Goal: Task Accomplishment & Management: Manage account settings

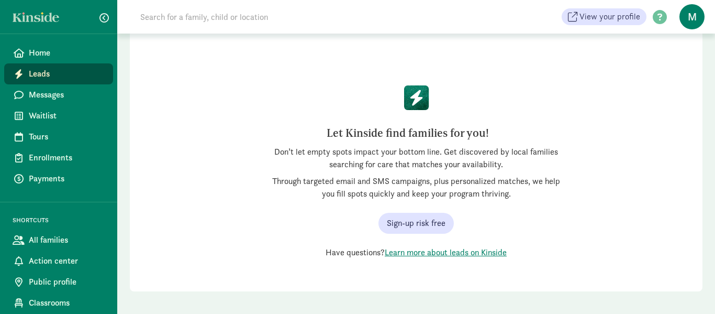
scroll to position [72, 0]
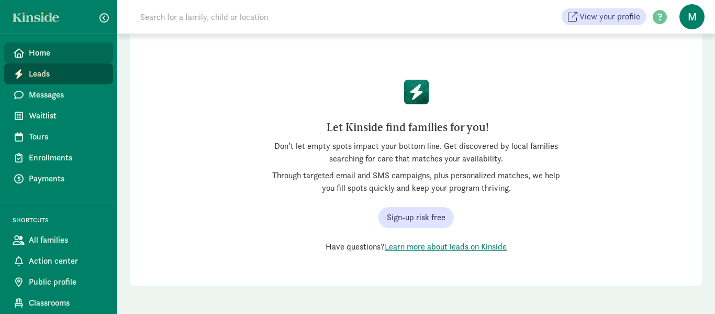
click at [47, 55] on span "Home" at bounding box center [67, 53] width 76 height 13
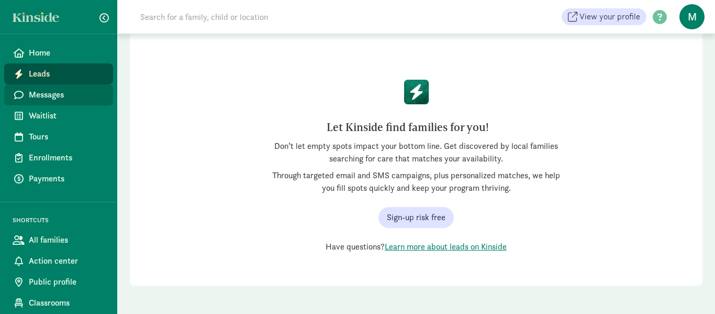
click at [44, 90] on span "Messages" at bounding box center [67, 94] width 76 height 13
click at [45, 92] on span "Messages" at bounding box center [67, 94] width 76 height 13
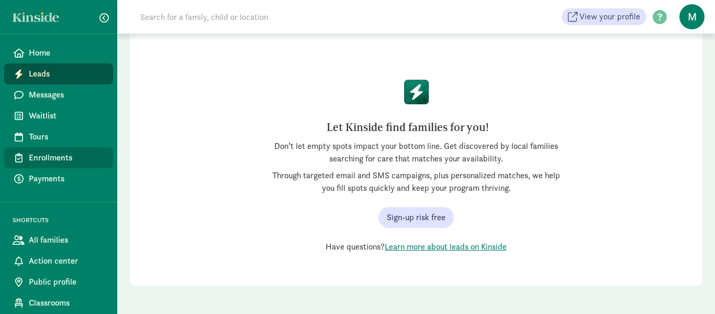
click at [48, 155] on span "Enrollments" at bounding box center [67, 157] width 76 height 13
click at [48, 154] on span "Enrollments" at bounding box center [67, 157] width 76 height 13
click at [49, 153] on span "Enrollments" at bounding box center [67, 157] width 76 height 13
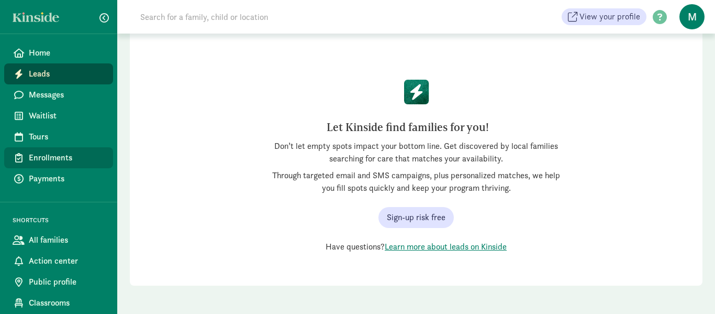
click at [49, 153] on span "Enrollments" at bounding box center [67, 157] width 76 height 13
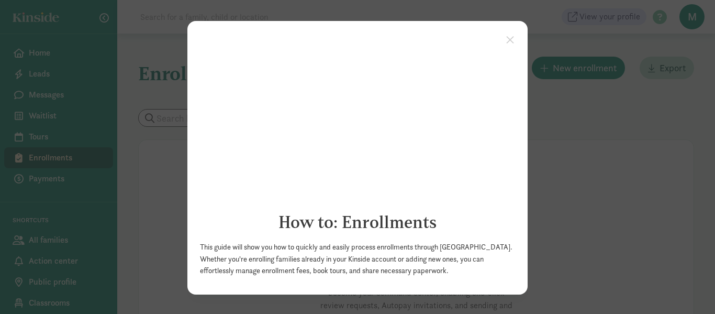
scroll to position [2, 0]
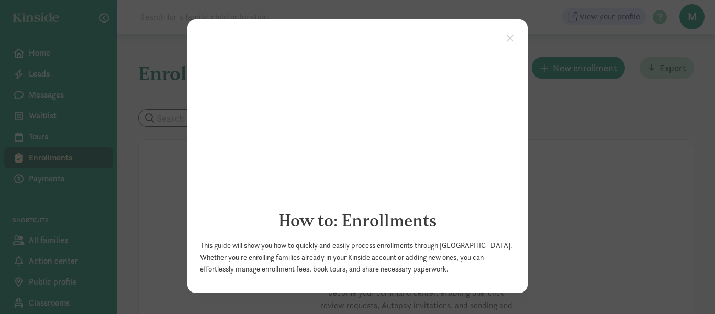
click appcues "× How to: Enrollments This guide will show you how to quickly and easily proces…"
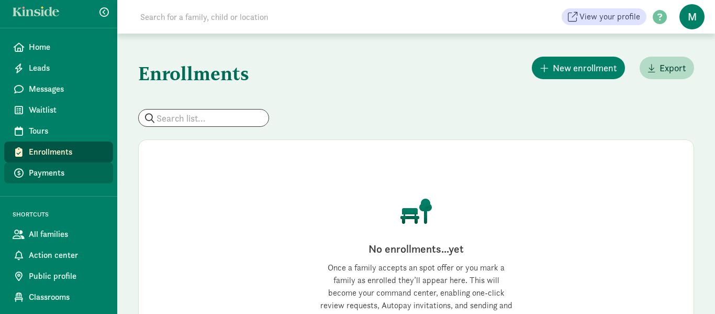
scroll to position [20, 0]
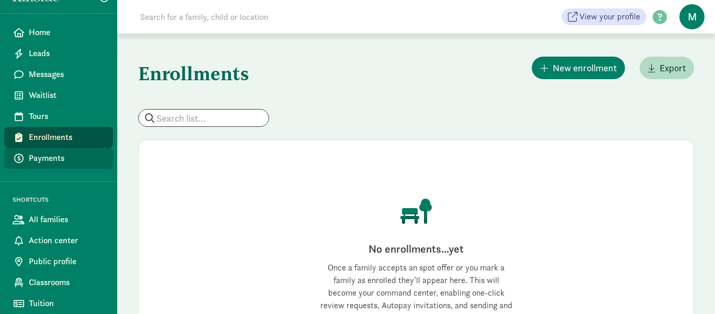
click at [70, 153] on span "Payments" at bounding box center [67, 158] width 76 height 13
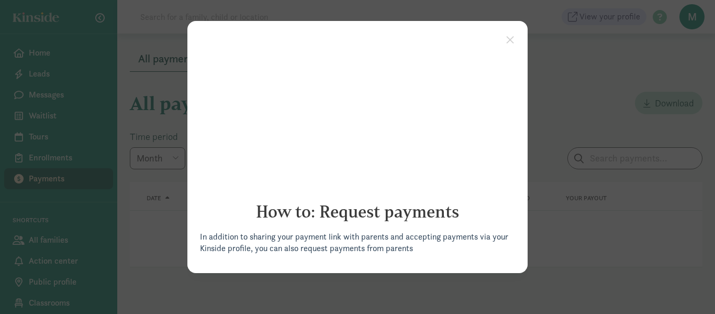
click appcues "× How to: Request payments In addition to sharing your payment link with parent…"
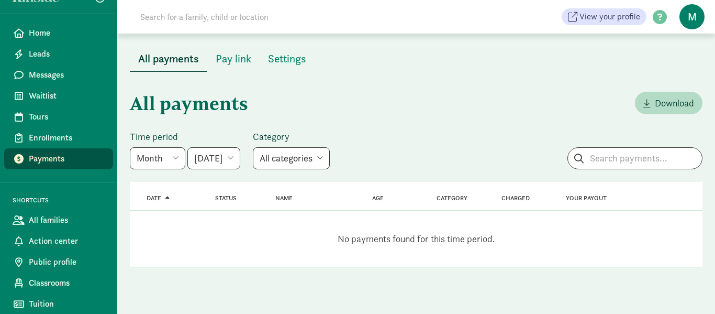
scroll to position [20, 0]
click at [62, 217] on span "All families" at bounding box center [67, 219] width 76 height 13
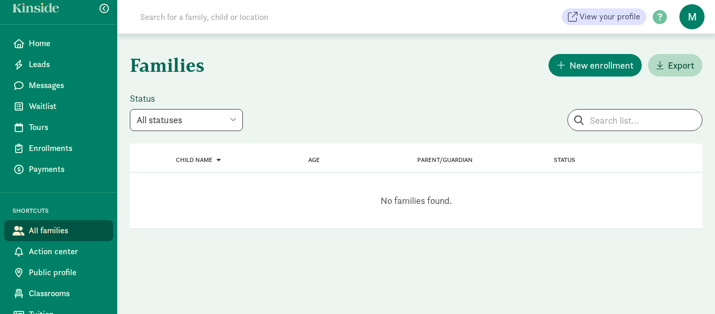
scroll to position [20, 0]
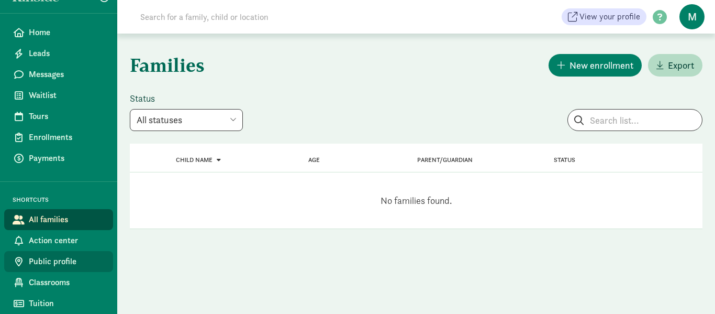
click at [57, 259] on span "Public profile" at bounding box center [67, 261] width 76 height 13
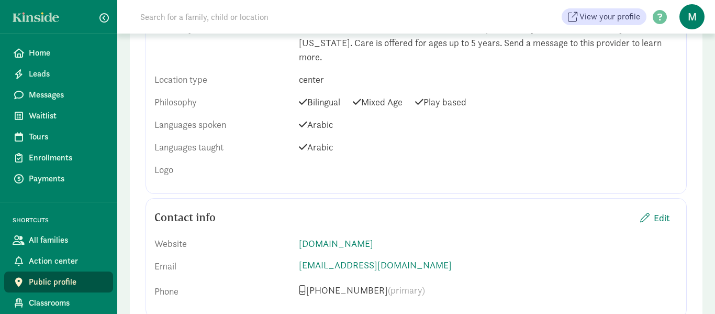
scroll to position [423, 0]
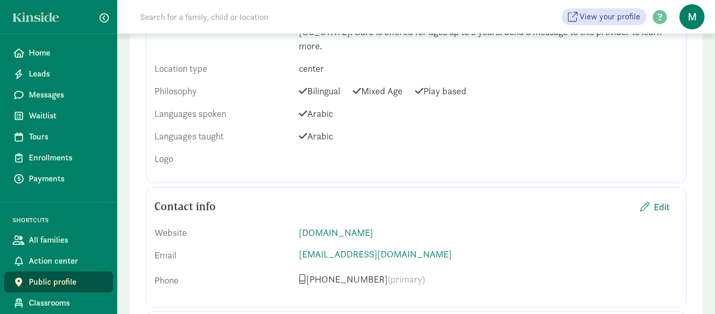
click at [299, 131] on span at bounding box center [303, 135] width 8 height 9
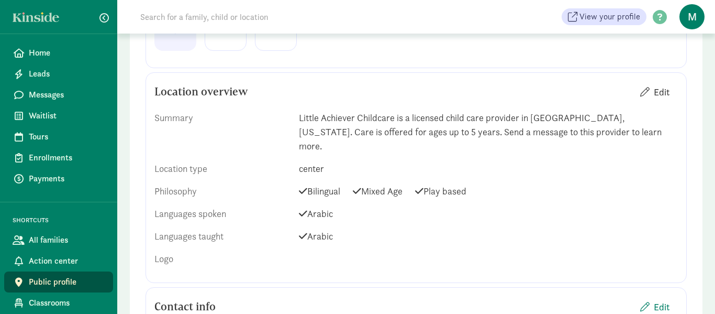
scroll to position [307, 0]
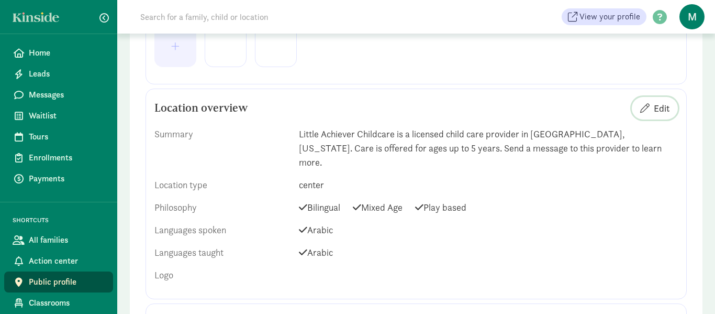
click at [654, 110] on span "Edit" at bounding box center [662, 108] width 16 height 14
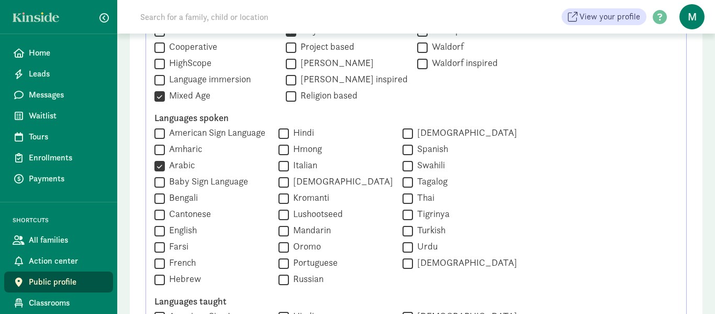
scroll to position [1, 0]
click at [161, 227] on input "English" at bounding box center [159, 231] width 10 height 14
checkbox input "true"
click at [156, 167] on input "Arabic" at bounding box center [159, 166] width 10 height 14
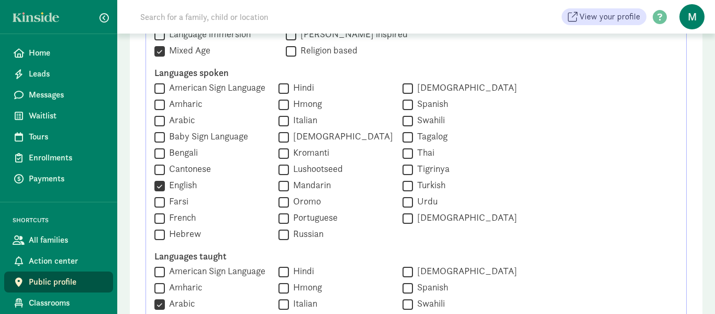
scroll to position [573, 0]
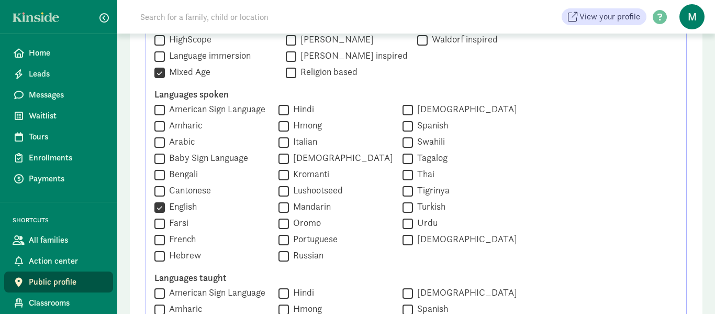
click at [157, 141] on input "Arabic" at bounding box center [159, 142] width 10 height 14
checkbox input "true"
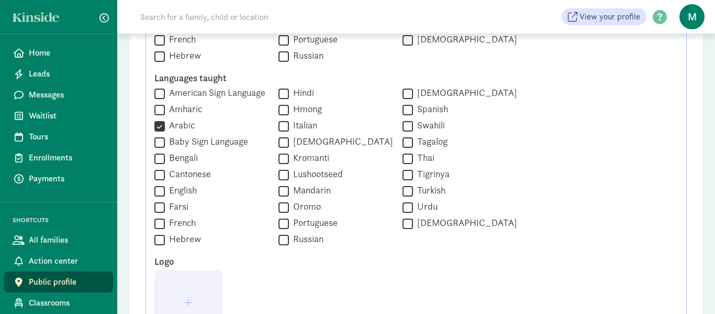
scroll to position [774, 0]
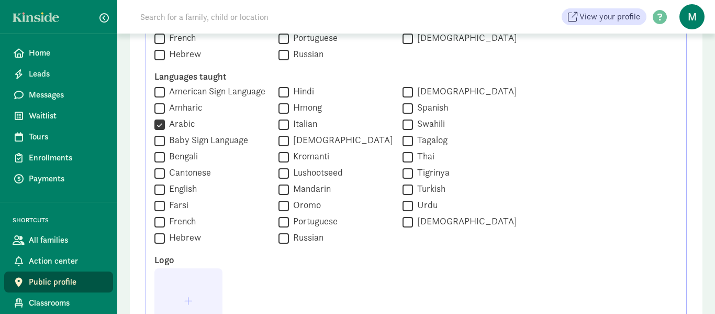
click at [161, 190] on input "English" at bounding box center [159, 189] width 10 height 14
checkbox input "true"
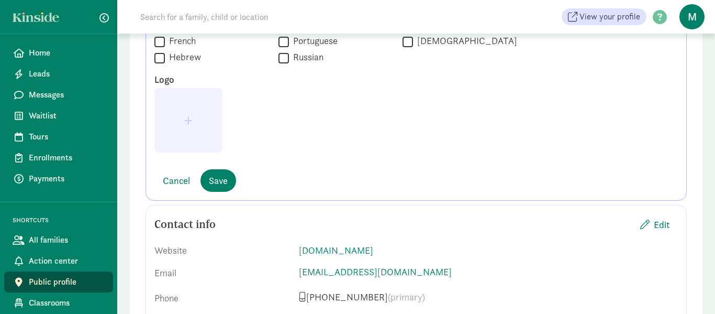
scroll to position [952, 0]
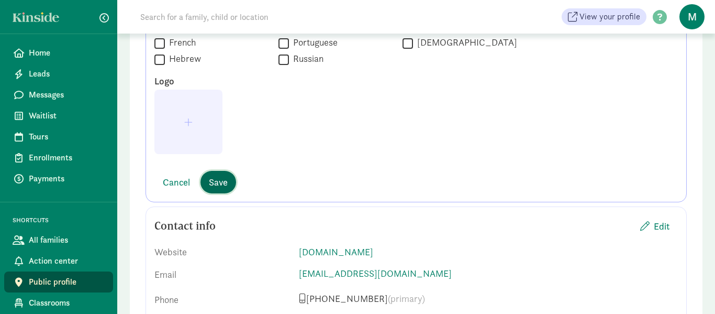
click at [221, 181] on span "Save" at bounding box center [218, 182] width 19 height 14
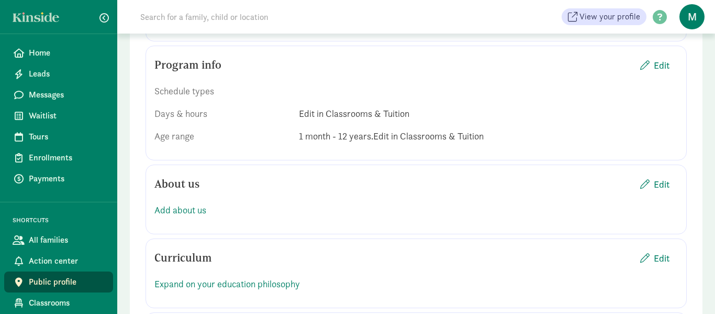
scroll to position [675, 0]
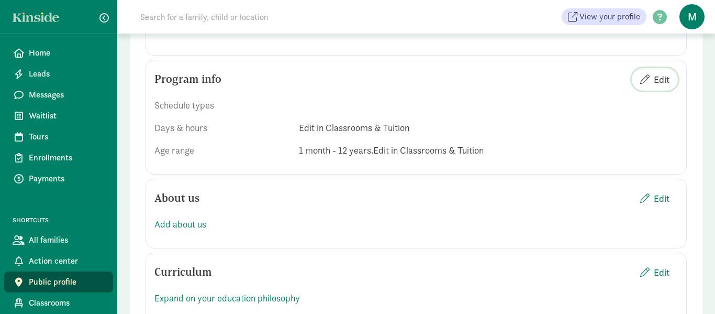
click at [652, 72] on span "Edit" at bounding box center [654, 79] width 29 height 14
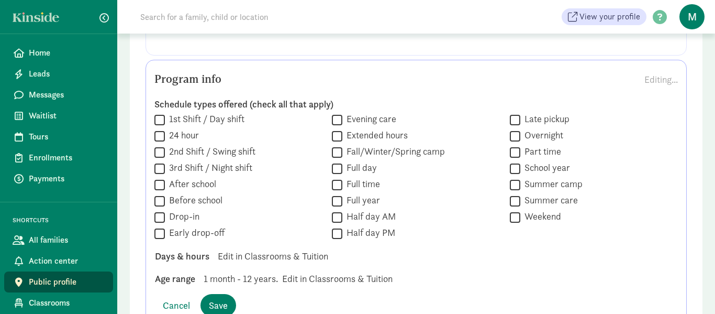
drag, startPoint x: 162, startPoint y: 171, endPoint x: 162, endPoint y: 179, distance: 8.4
click at [162, 177] on input "After school" at bounding box center [159, 184] width 10 height 14
checkbox input "true"
click at [161, 194] on input "Before school" at bounding box center [159, 201] width 10 height 14
checkbox input "true"
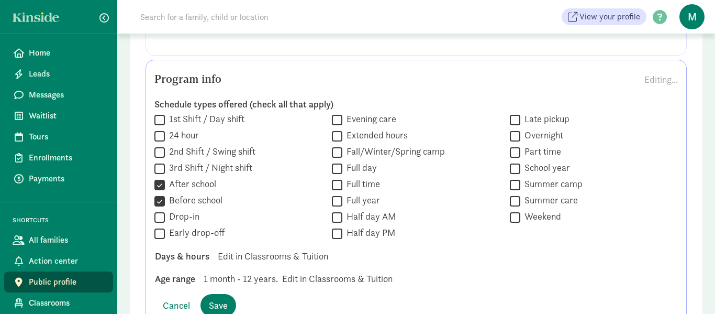
click at [158, 210] on input "Drop-in" at bounding box center [159, 217] width 10 height 14
checkbox input "true"
click at [162, 226] on input "Early drop-off" at bounding box center [159, 233] width 10 height 14
checkbox input "true"
click at [337, 113] on input "Evening care" at bounding box center [337, 120] width 10 height 14
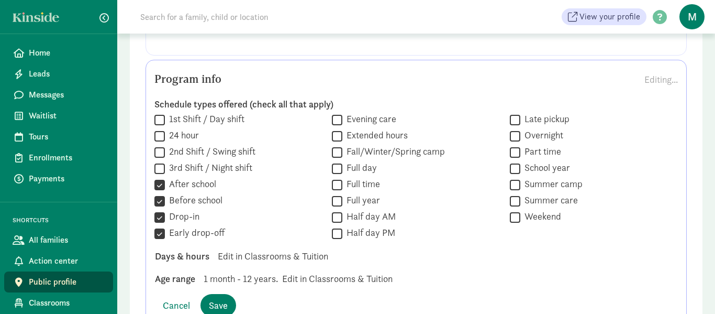
checkbox input "true"
click at [339, 129] on input "Extended hours" at bounding box center [337, 136] width 10 height 14
checkbox input "true"
click at [339, 161] on input "Full day" at bounding box center [337, 168] width 10 height 14
checkbox input "true"
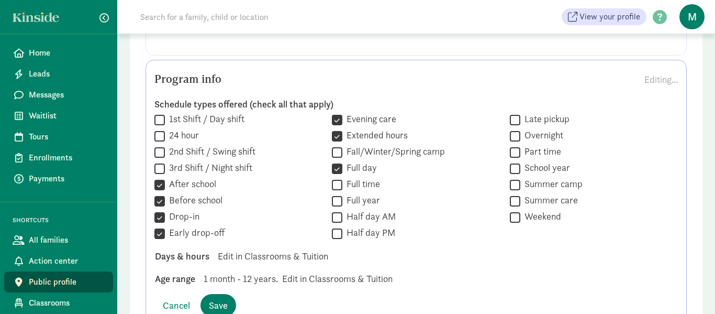
click at [335, 177] on input "Full time" at bounding box center [337, 184] width 10 height 14
checkbox input "true"
click at [338, 210] on input "Half day AM" at bounding box center [337, 217] width 10 height 14
checkbox input "true"
click at [340, 226] on input "Half day PM" at bounding box center [337, 233] width 10 height 14
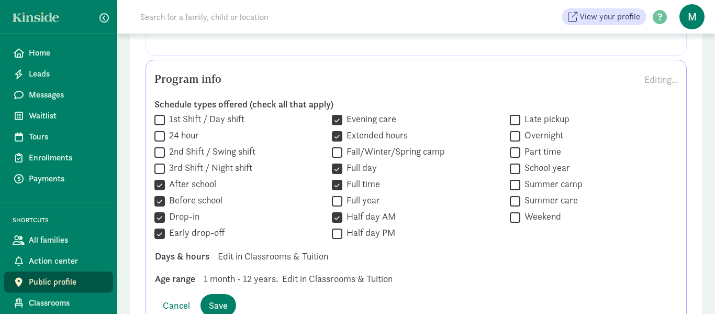
checkbox input "true"
click at [514, 113] on input "Late pickup" at bounding box center [515, 120] width 10 height 14
checkbox input "true"
click at [512, 129] on input "Overnight" at bounding box center [515, 136] width 10 height 14
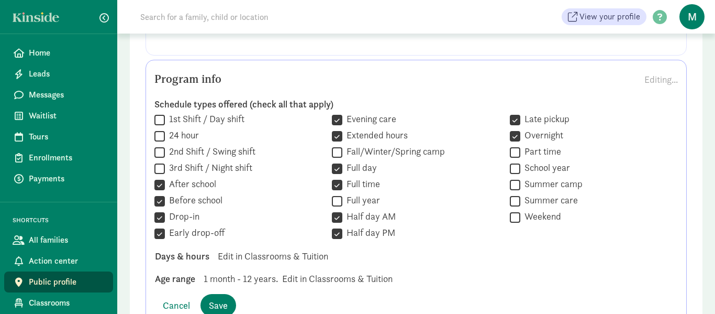
checkbox input "false"
click at [512, 145] on input "Part time" at bounding box center [515, 152] width 10 height 14
checkbox input "true"
click at [515, 210] on input "Weekend" at bounding box center [515, 217] width 10 height 14
checkbox input "true"
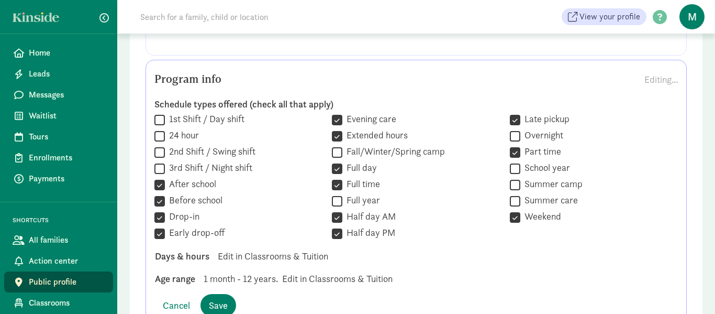
click at [160, 113] on input "1st Shift / Day shift" at bounding box center [159, 120] width 10 height 14
checkbox input "true"
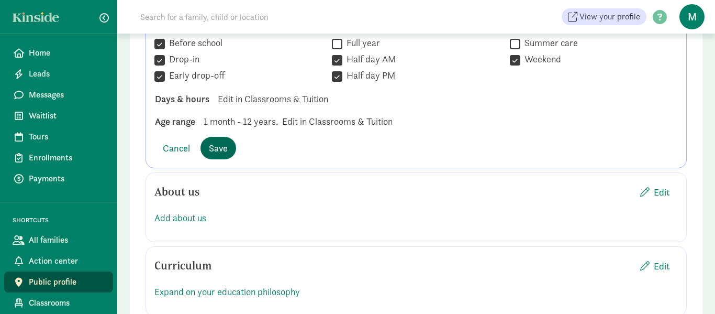
scroll to position [833, 0]
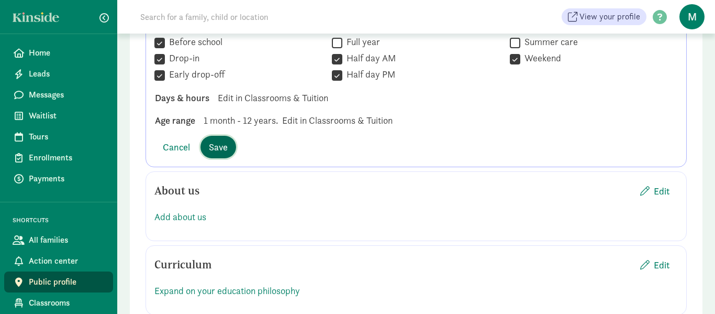
click at [222, 140] on span "Save" at bounding box center [218, 147] width 19 height 14
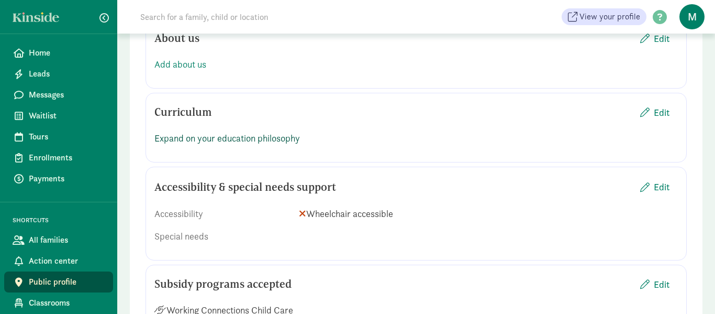
scroll to position [864, 0]
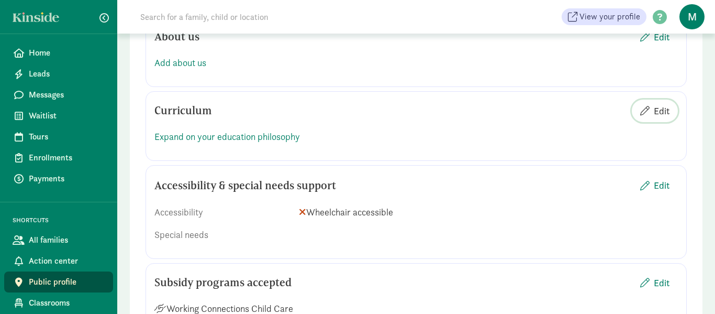
click at [663, 104] on span "Edit" at bounding box center [662, 111] width 16 height 14
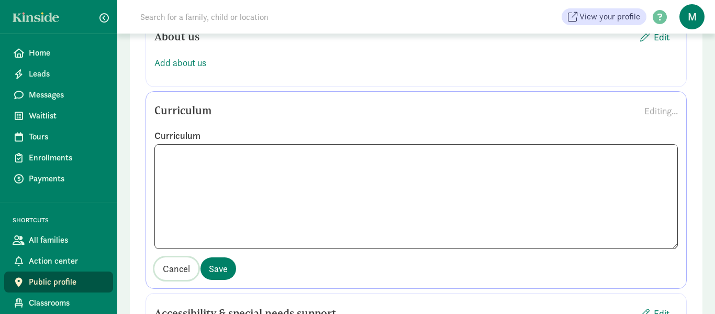
click at [165, 261] on span "Cancel" at bounding box center [176, 268] width 27 height 14
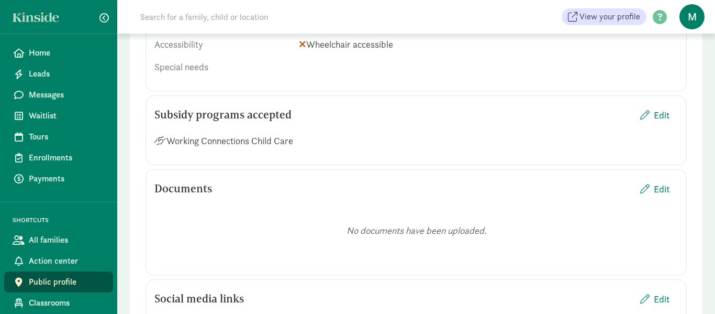
scroll to position [1037, 0]
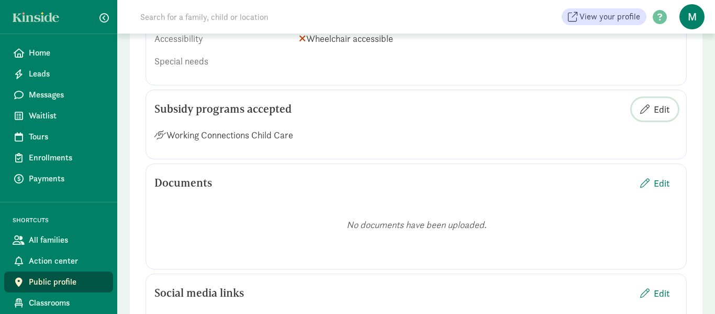
click at [663, 102] on span "Edit" at bounding box center [662, 109] width 16 height 14
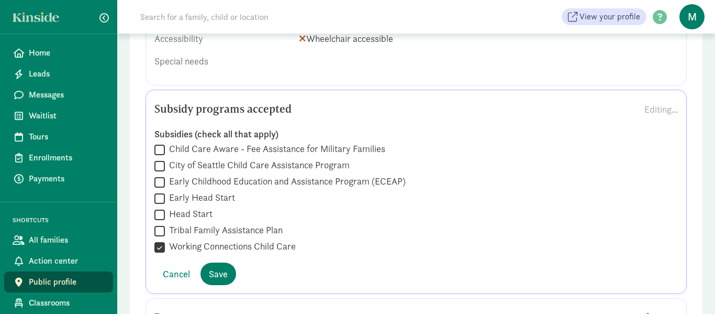
click at [159, 142] on input "Child Care Aware - Fee Assistance for Military Families" at bounding box center [159, 149] width 10 height 14
checkbox input "true"
click at [160, 159] on input "City of Seattle Child Care Assistance Program" at bounding box center [159, 166] width 10 height 14
checkbox input "true"
click at [161, 175] on input "Early Childhood Education and Assistance Program (ECEAP)" at bounding box center [159, 182] width 10 height 14
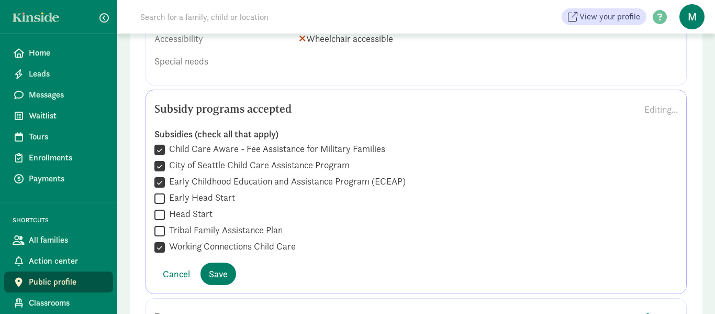
click at [161, 175] on input "Early Childhood Education and Assistance Program (ECEAP)" at bounding box center [159, 182] width 10 height 14
checkbox input "false"
click at [161, 224] on input "Tribal Family Assistance Plan" at bounding box center [159, 231] width 10 height 14
checkbox input "true"
click at [218, 266] on span "Save" at bounding box center [218, 273] width 19 height 14
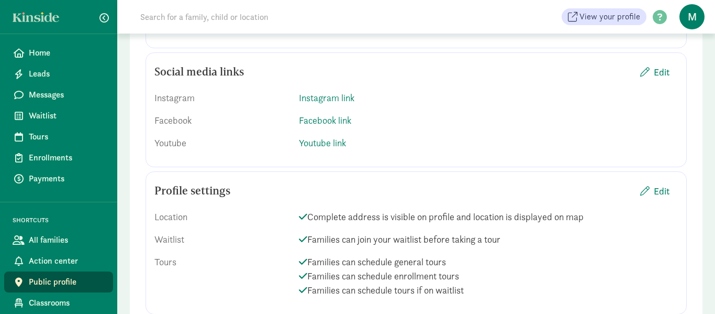
scroll to position [1293, 0]
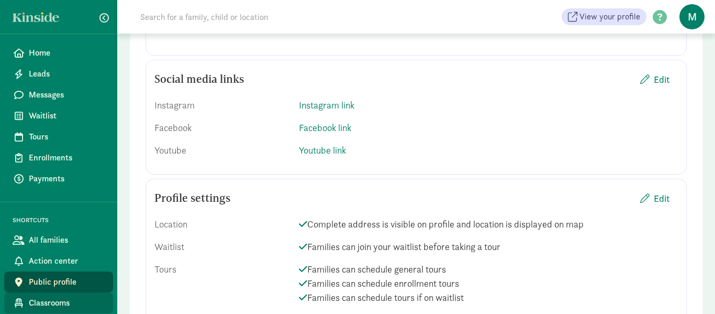
click at [62, 299] on span "Classrooms" at bounding box center [67, 302] width 76 height 13
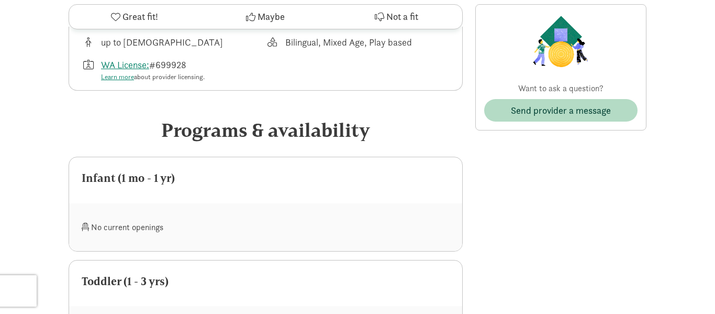
scroll to position [316, 0]
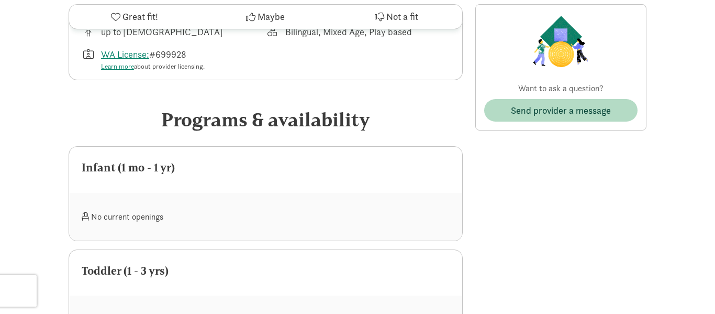
click at [137, 216] on div "No current openings" at bounding box center [174, 216] width 184 height 23
click at [137, 214] on div "No current openings" at bounding box center [174, 216] width 184 height 23
click at [137, 213] on div "No current openings" at bounding box center [174, 216] width 184 height 23
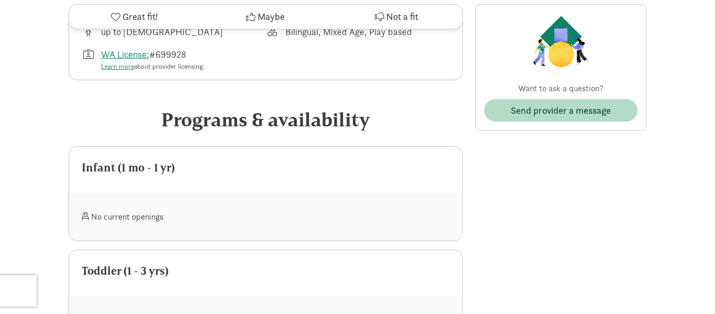
click at [85, 216] on span at bounding box center [85, 216] width 7 height 8
click at [85, 215] on span at bounding box center [85, 216] width 7 height 8
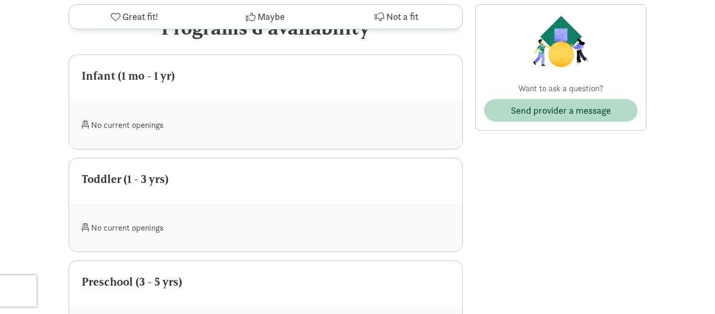
scroll to position [411, 0]
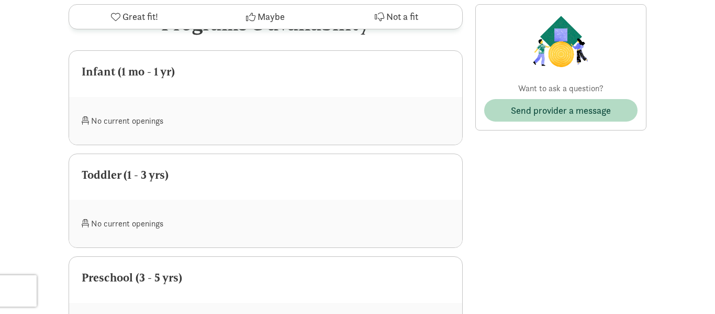
click at [123, 120] on div "No current openings" at bounding box center [174, 120] width 184 height 23
click at [114, 120] on div "No current openings" at bounding box center [174, 120] width 184 height 23
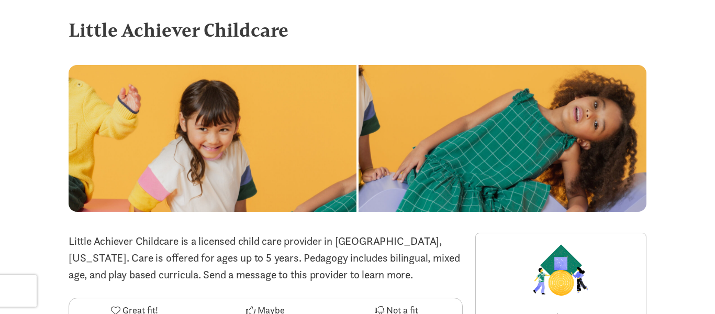
scroll to position [0, 0]
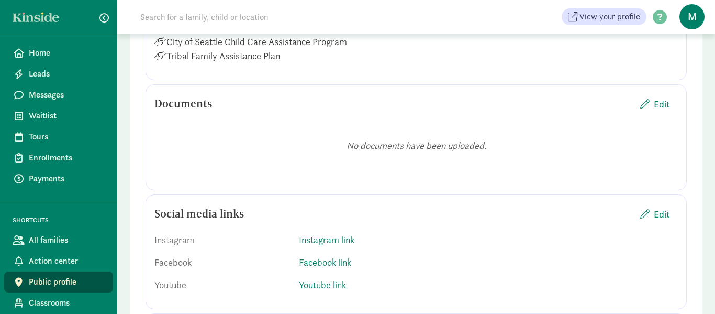
scroll to position [1115, 0]
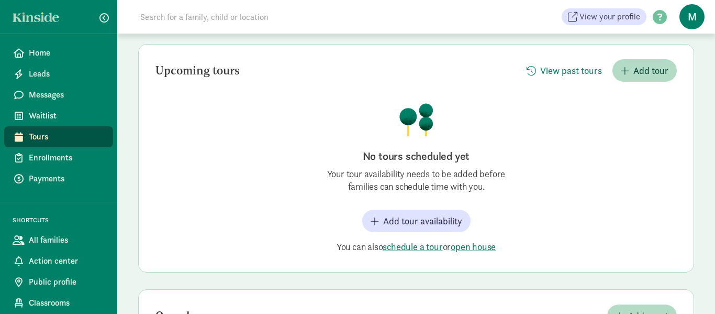
scroll to position [85, 0]
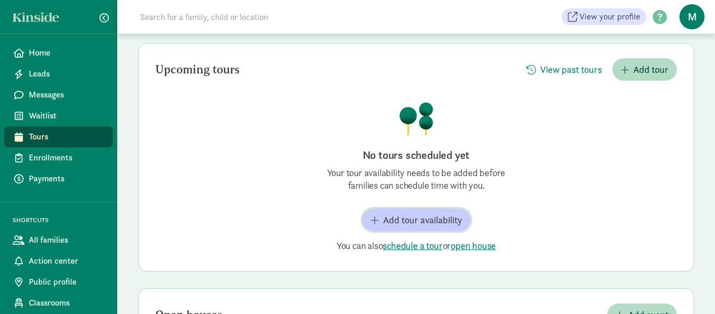
click at [443, 213] on span "Add tour availability" at bounding box center [422, 220] width 79 height 14
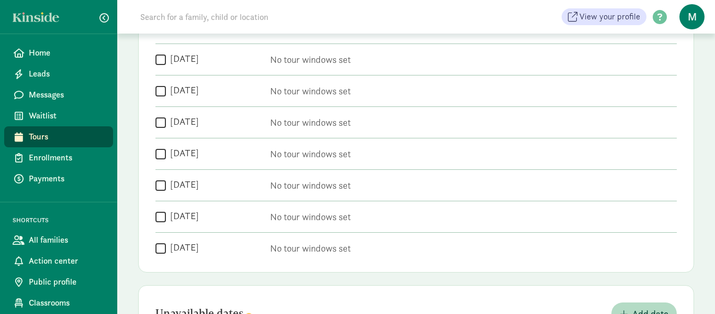
scroll to position [233, 0]
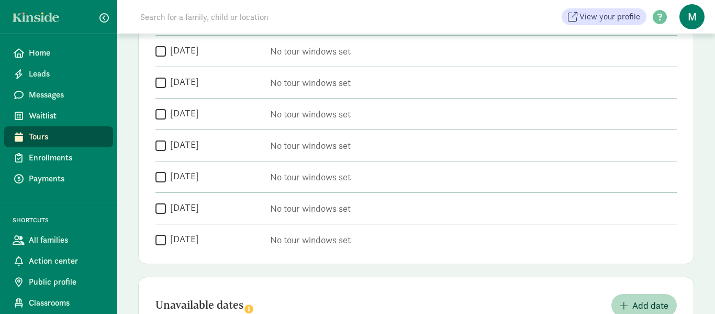
click at [162, 53] on input "[DATE]" at bounding box center [160, 51] width 10 height 14
checkbox input "true"
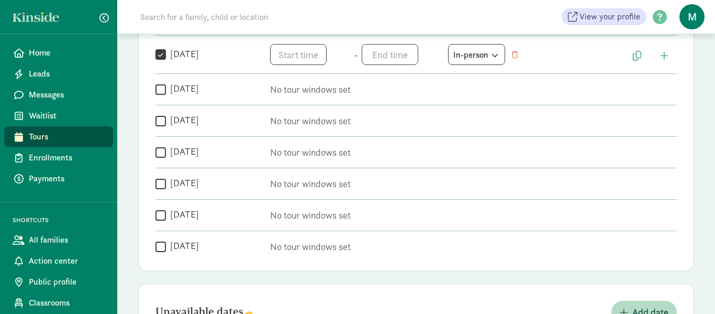
drag, startPoint x: 159, startPoint y: 90, endPoint x: 165, endPoint y: 103, distance: 14.5
click at [159, 91] on input "[DATE]" at bounding box center [160, 89] width 10 height 14
checkbox input "true"
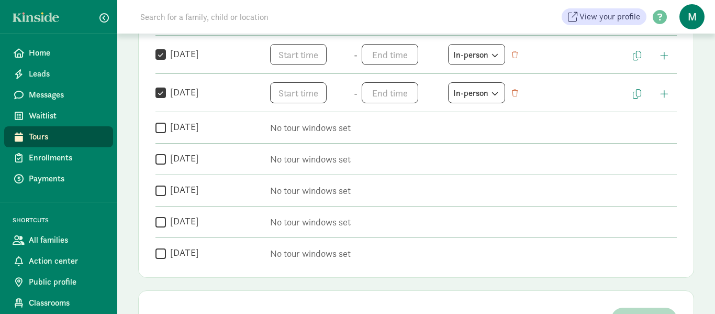
click at [166, 125] on label "[DATE]" at bounding box center [182, 126] width 33 height 13
click at [166, 125] on input "[DATE]" at bounding box center [160, 127] width 10 height 14
checkbox input "true"
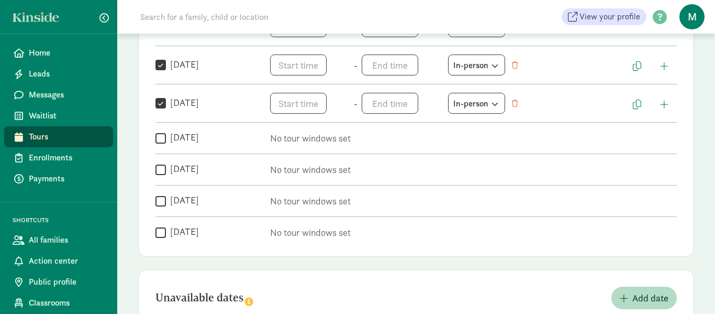
scroll to position [267, 0]
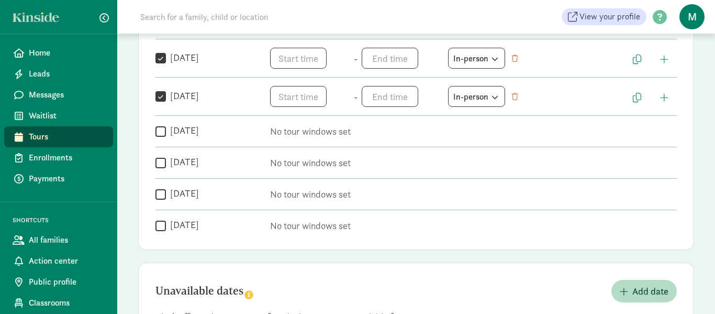
click at [165, 129] on div " [DATE]" at bounding box center [207, 131] width 104 height 14
click at [161, 132] on input "[DATE]" at bounding box center [160, 131] width 10 height 14
checkbox input "true"
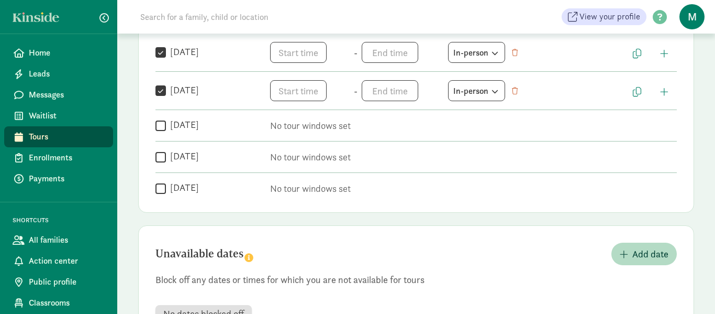
scroll to position [315, 0]
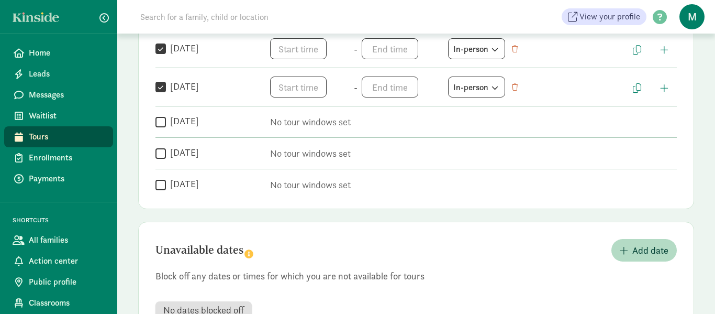
click at [162, 126] on input "[DATE]" at bounding box center [160, 122] width 10 height 14
checkbox input "true"
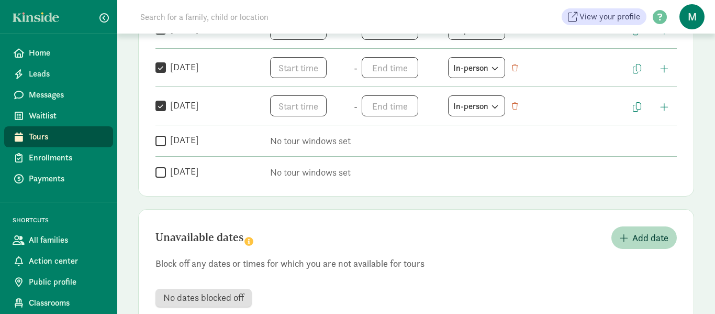
scroll to position [352, 0]
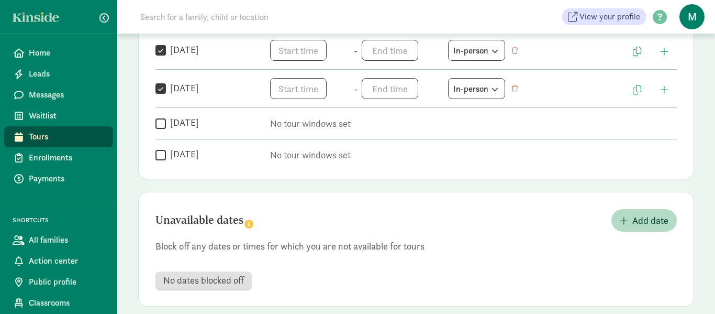
click at [162, 125] on input "[DATE]" at bounding box center [160, 123] width 10 height 14
checkbox input "true"
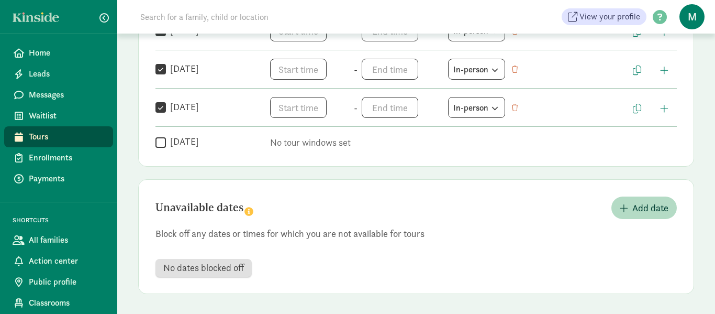
scroll to position [372, 0]
click at [160, 140] on input "[DATE]" at bounding box center [160, 141] width 10 height 14
checkbox input "true"
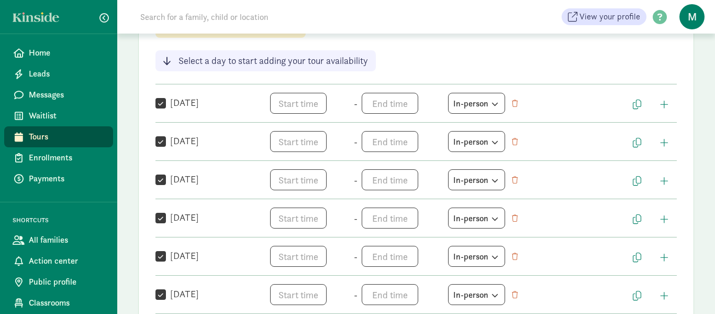
scroll to position [186, 0]
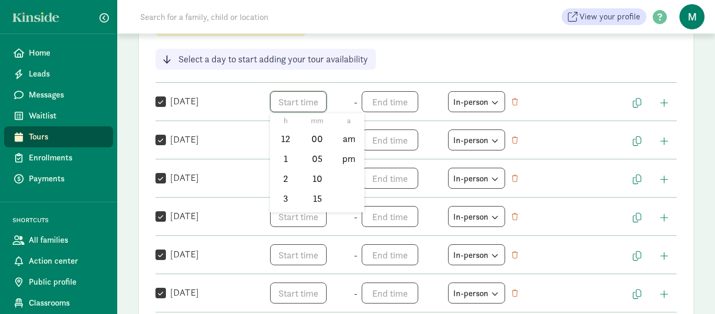
click at [302, 99] on span "h 12 1 2 3 4 5 6 7 8 9 10 11 mm 00 05 10 15 20 25 30 35 40 45 50 55 a am pm" at bounding box center [310, 101] width 80 height 21
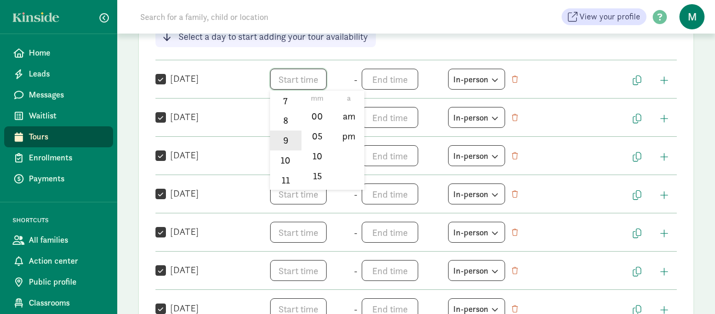
scroll to position [220, 0]
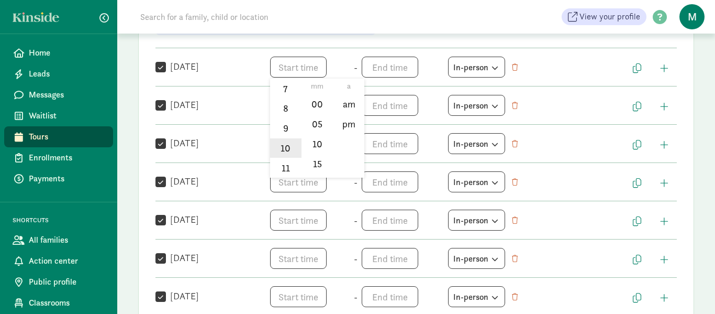
click at [294, 146] on li "10" at bounding box center [285, 148] width 31 height 20
click at [348, 109] on li "am" at bounding box center [348, 104] width 31 height 20
type input "10:mm am"
click at [384, 65] on div at bounding box center [357, 157] width 715 height 314
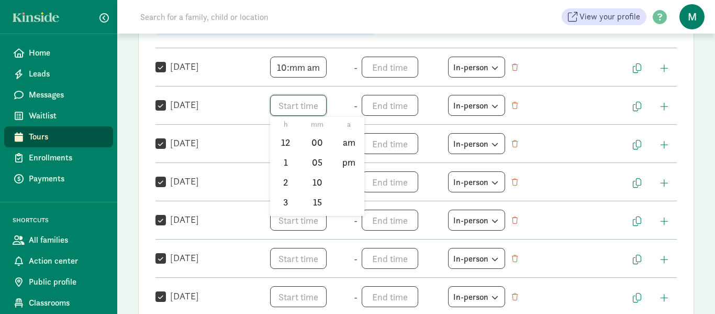
click at [306, 105] on span "h 12 1 2 3 4 5 6 7 8 9 10 11 mm 00 05 10 15 20 25 30 35 40 45 50 55 a am pm" at bounding box center [310, 105] width 80 height 21
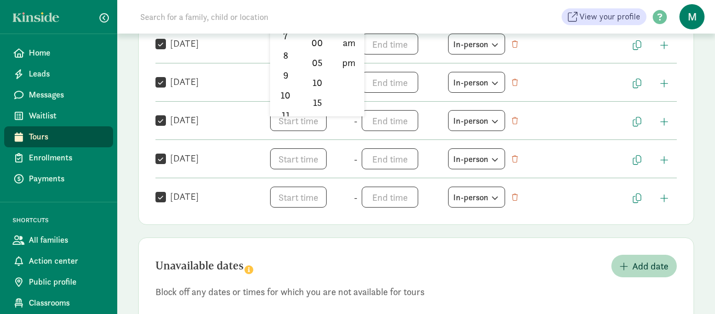
scroll to position [148, 0]
click at [284, 91] on li "10" at bounding box center [285, 93] width 31 height 20
click at [287, 95] on li "10" at bounding box center [285, 93] width 31 height 20
click at [351, 43] on li "am" at bounding box center [348, 43] width 31 height 20
type input "10:mm am"
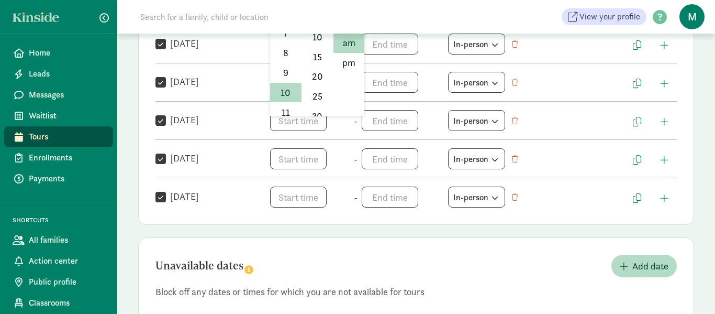
scroll to position [48, 0]
click at [561, 96] on div at bounding box center [357, 157] width 715 height 314
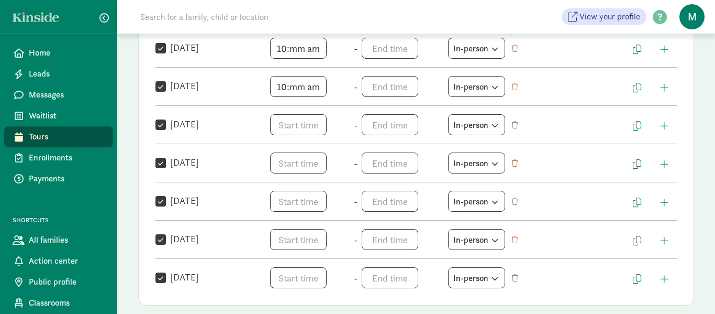
scroll to position [247, 0]
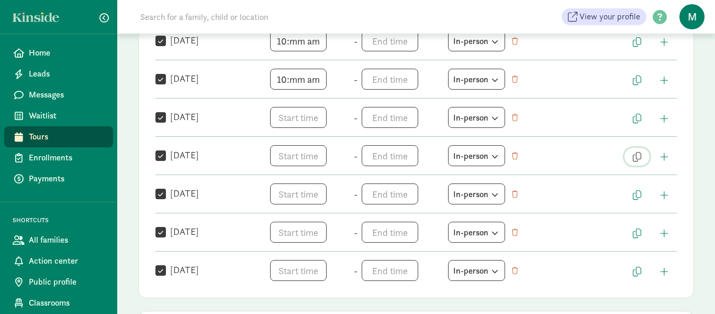
click at [644, 153] on button "button" at bounding box center [636, 157] width 25 height 18
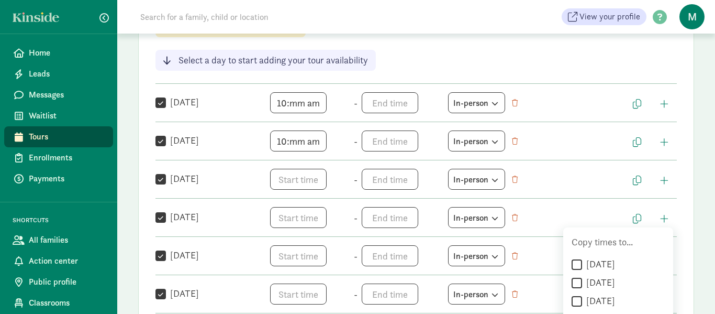
scroll to position [183, 0]
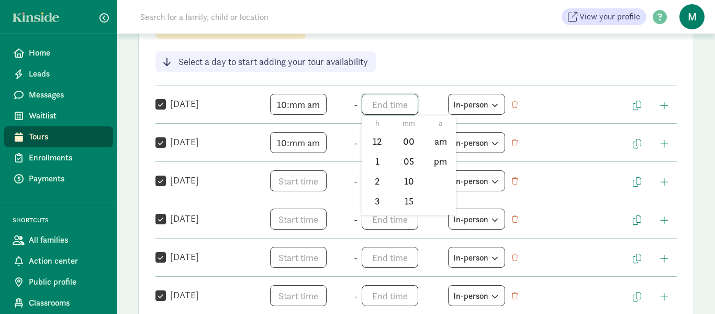
click at [381, 106] on span "h 12 1 2 3 4 5 6 7 8 9 10 11 mm 00 05 10 15 20 25 30 35 40 45 50 55 a am pm" at bounding box center [402, 104] width 80 height 21
click at [379, 142] on li "8" at bounding box center [377, 146] width 31 height 20
click at [435, 162] on li "pm" at bounding box center [440, 161] width 31 height 20
type input "8:mm pm"
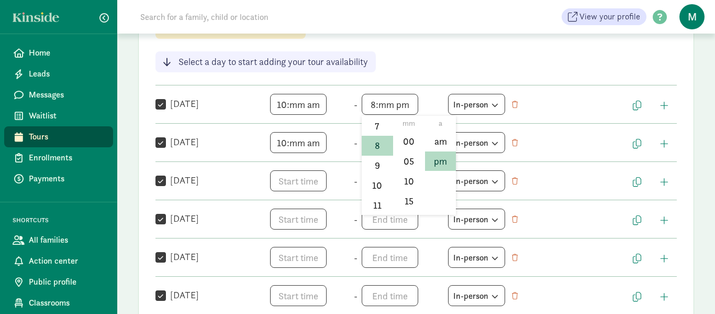
click at [642, 102] on div at bounding box center [357, 157] width 715 height 314
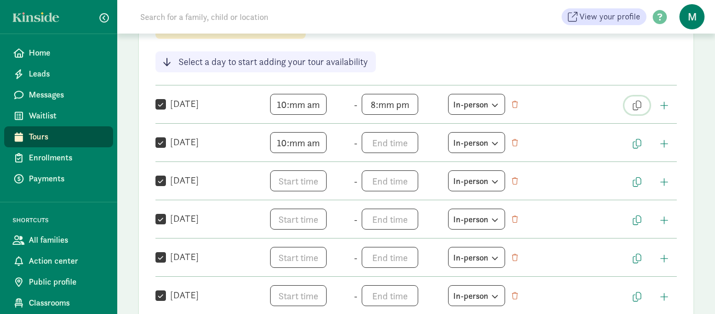
click at [641, 102] on button "button" at bounding box center [636, 105] width 25 height 18
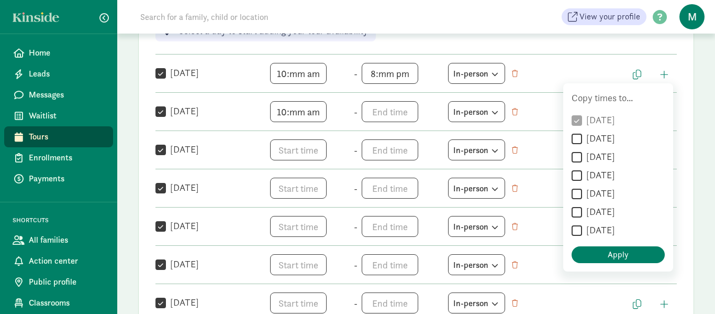
scroll to position [221, 0]
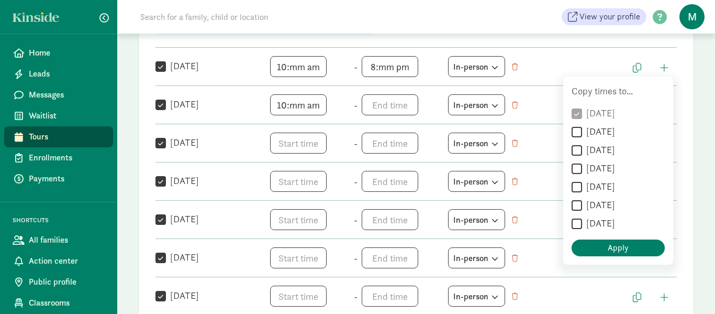
click at [580, 132] on input "[DATE]" at bounding box center [577, 132] width 10 height 14
checkbox input "true"
click at [578, 146] on input "[DATE]" at bounding box center [577, 150] width 10 height 14
checkbox input "true"
click at [578, 167] on input "[DATE]" at bounding box center [577, 169] width 10 height 14
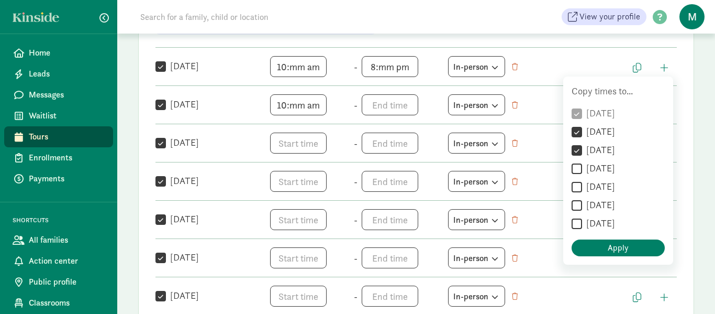
checkbox input "true"
click at [577, 184] on input "[DATE]" at bounding box center [577, 187] width 10 height 14
checkbox input "true"
click at [601, 247] on span "Apply" at bounding box center [618, 247] width 85 height 13
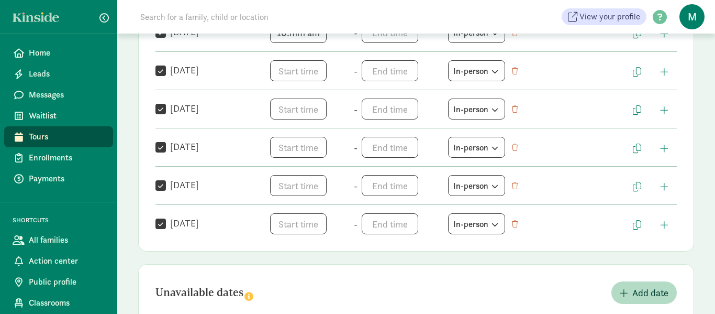
scroll to position [302, 0]
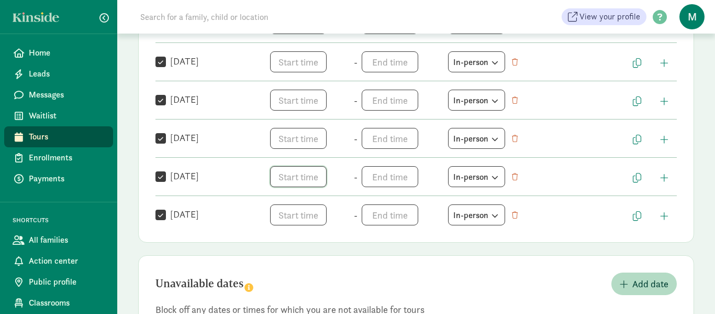
click at [307, 174] on span "h 12 1 2 3 4 5 6 7 8 9 10 11 mm 00 05 10 15 20 25 30 35 40 45 50 55 a am pm" at bounding box center [310, 176] width 80 height 21
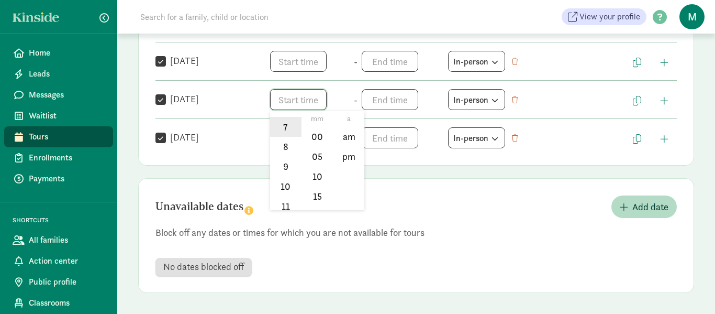
scroll to position [154, 0]
click at [288, 138] on li "8" at bounding box center [285, 141] width 31 height 20
click at [353, 140] on li "am" at bounding box center [348, 137] width 31 height 20
type input "8:mm am"
click at [400, 101] on div at bounding box center [357, 157] width 715 height 314
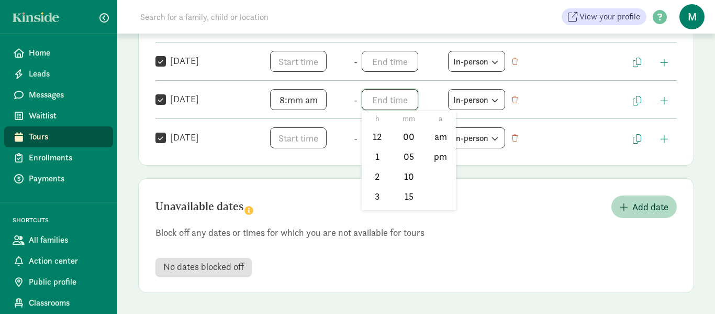
drag, startPoint x: 391, startPoint y: 100, endPoint x: 385, endPoint y: 104, distance: 6.8
click at [390, 102] on span "h 12 1 2 3 4 5 6 7 8 9 10 11 mm 00 05 10 15 20 25 30 35 40 45 50 55 a am pm" at bounding box center [402, 99] width 80 height 21
click at [375, 150] on li "6" at bounding box center [377, 150] width 31 height 20
click at [441, 153] on li "pm" at bounding box center [440, 157] width 31 height 20
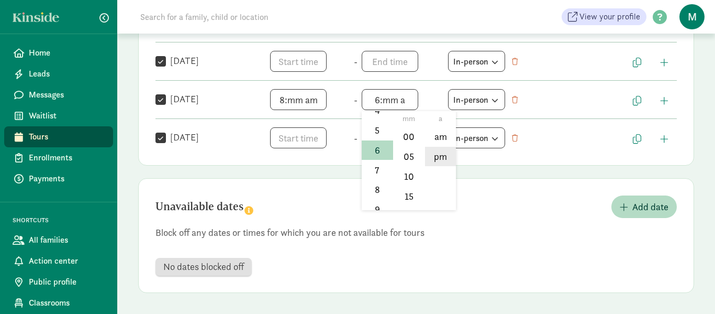
type input "6:mm pm"
click at [636, 95] on div at bounding box center [357, 157] width 715 height 314
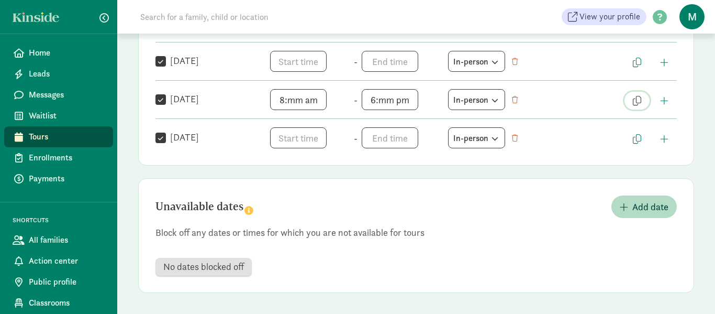
click at [636, 102] on span "button" at bounding box center [637, 100] width 8 height 9
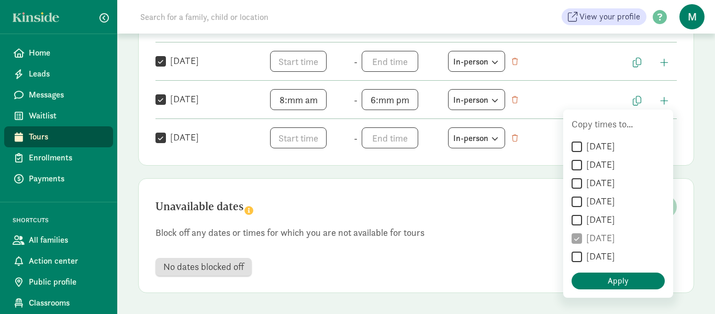
click at [575, 254] on input "[DATE]" at bounding box center [577, 257] width 10 height 14
checkbox input "true"
click at [602, 278] on span "Apply" at bounding box center [618, 280] width 85 height 13
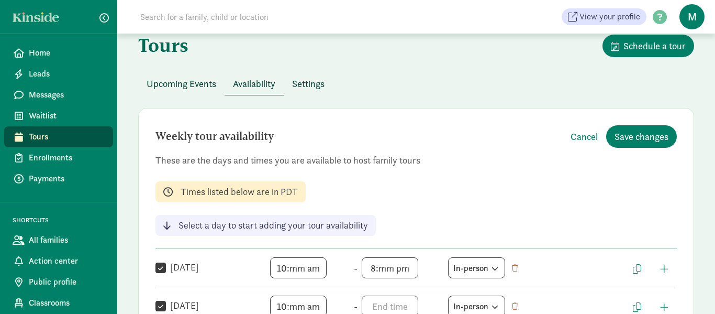
scroll to position [0, 0]
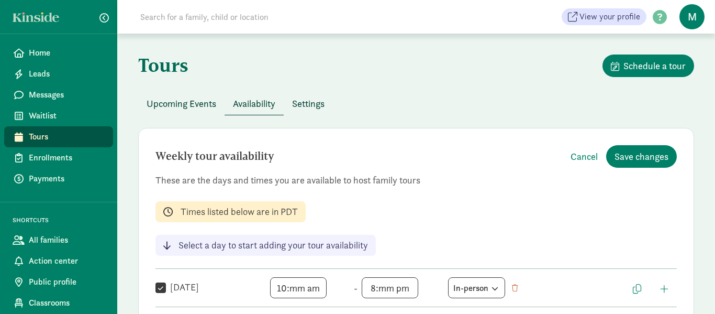
drag, startPoint x: 297, startPoint y: 101, endPoint x: 300, endPoint y: 96, distance: 5.4
click at [299, 99] on span "Settings" at bounding box center [308, 103] width 32 height 14
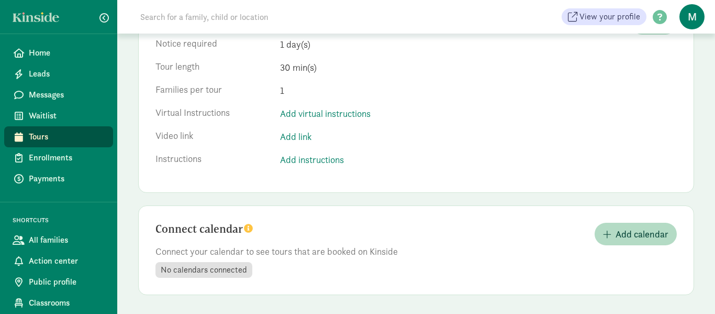
scroll to position [135, 0]
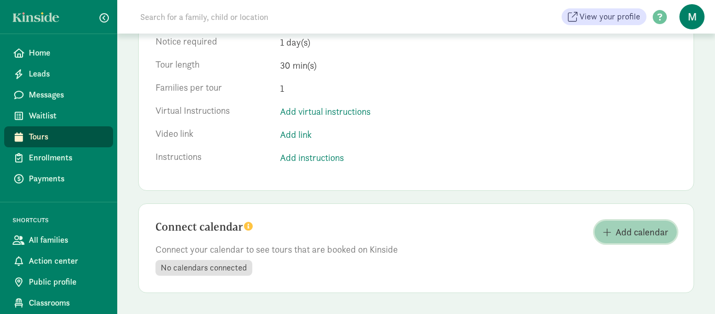
click at [605, 233] on span "button" at bounding box center [607, 231] width 8 height 9
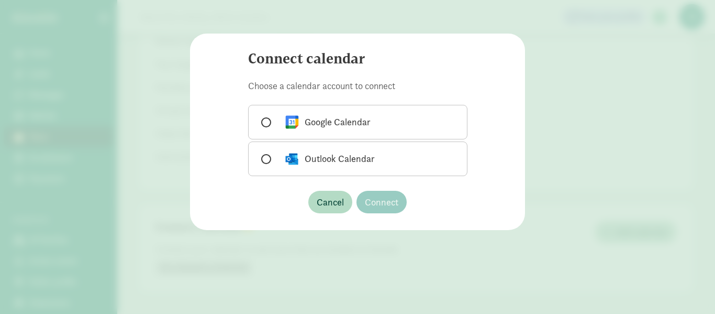
click at [335, 116] on div "Google Calendar" at bounding box center [327, 122] width 87 height 17
click at [268, 119] on input "Google Calendar" at bounding box center [264, 122] width 7 height 7
radio input "true"
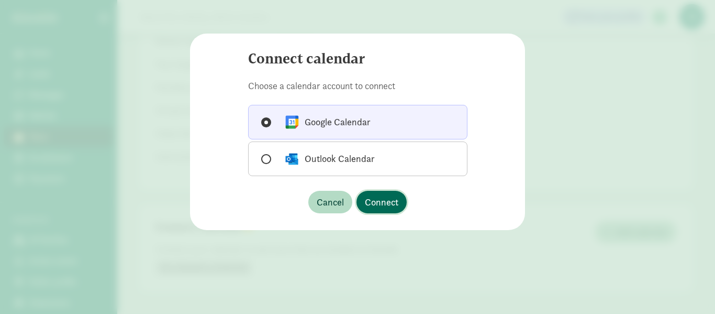
click at [389, 207] on span "Connect" at bounding box center [382, 202] width 34 height 14
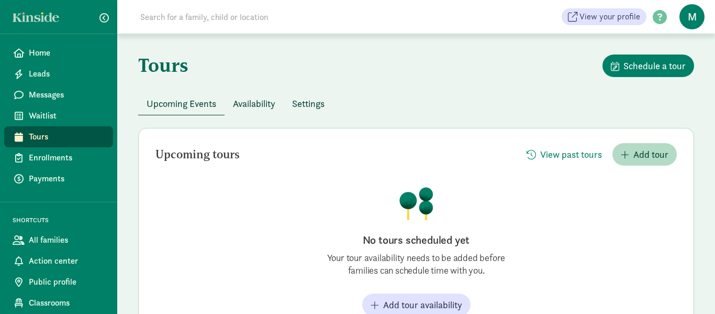
click at [257, 96] on span "Availability" at bounding box center [254, 103] width 42 height 14
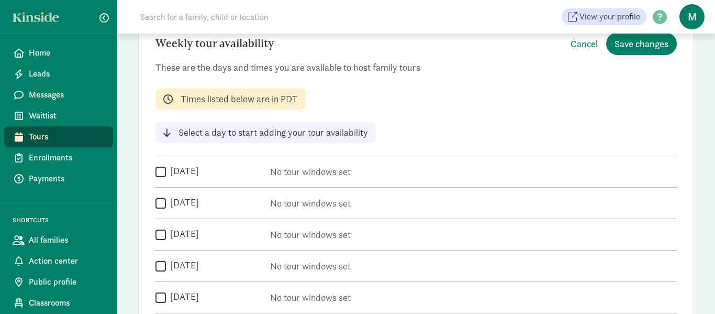
scroll to position [116, 0]
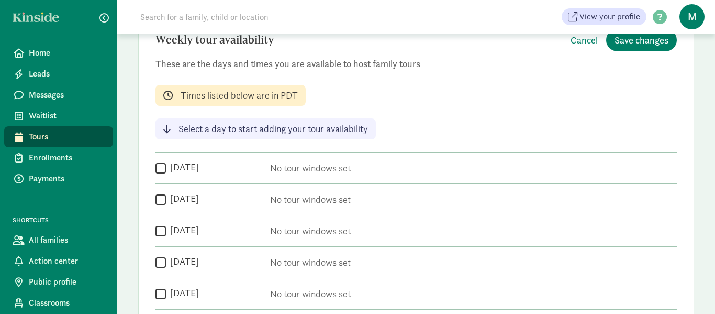
click at [156, 168] on input "[DATE]" at bounding box center [160, 168] width 10 height 14
checkbox input "true"
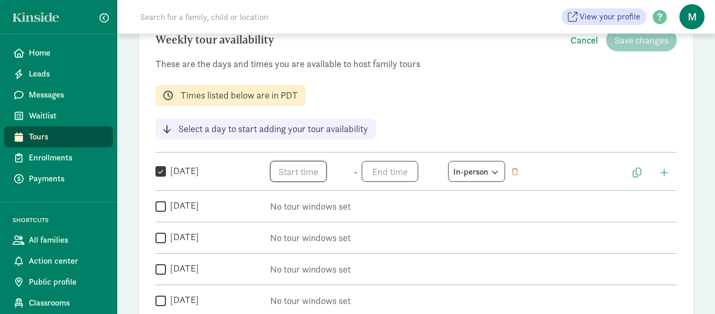
click at [278, 167] on span "h 12 1 2 3 4 5 6 7 8 9 10 11 mm 00 05 10 15 20 25 30 35 40 45 50 55 a am pm" at bounding box center [310, 171] width 80 height 21
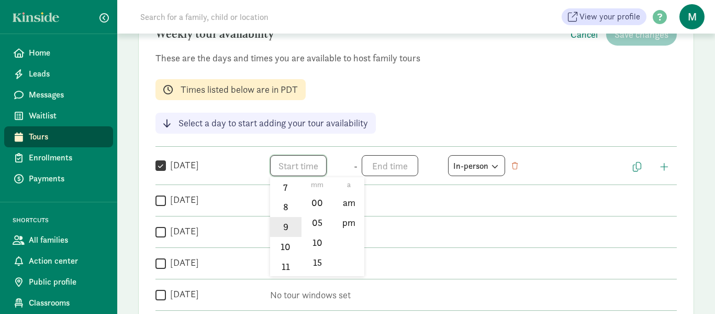
scroll to position [124, 0]
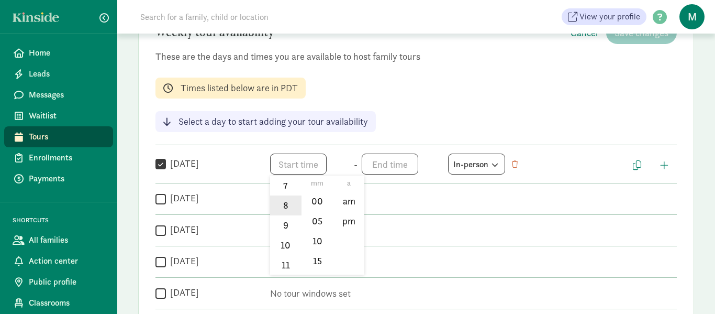
click at [289, 201] on li "8" at bounding box center [285, 205] width 31 height 20
click at [347, 201] on li "am" at bounding box center [348, 201] width 31 height 20
type input "8:mm am"
click at [383, 161] on div at bounding box center [357, 157] width 715 height 314
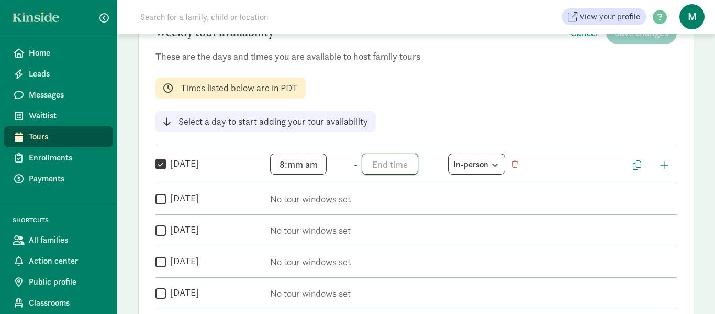
click at [383, 162] on span "h 12 1 2 3 4 5 6 7 8 9 10 11 mm 00 05 10 15 20 25 30 35 40 45 50 55 a am pm" at bounding box center [402, 163] width 80 height 21
click at [375, 187] on li "7" at bounding box center [377, 185] width 31 height 20
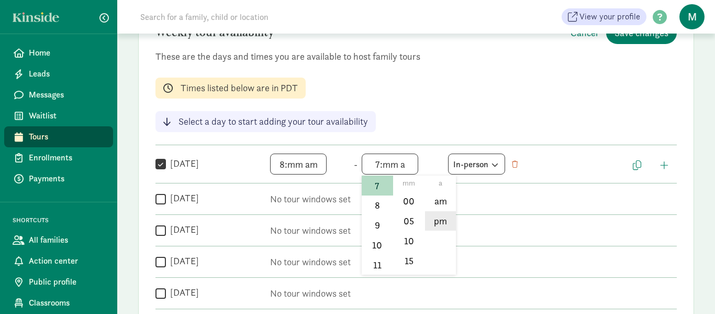
click at [443, 219] on li "pm" at bounding box center [440, 221] width 31 height 20
type input "7:mm pm"
click at [492, 162] on div at bounding box center [357, 157] width 715 height 314
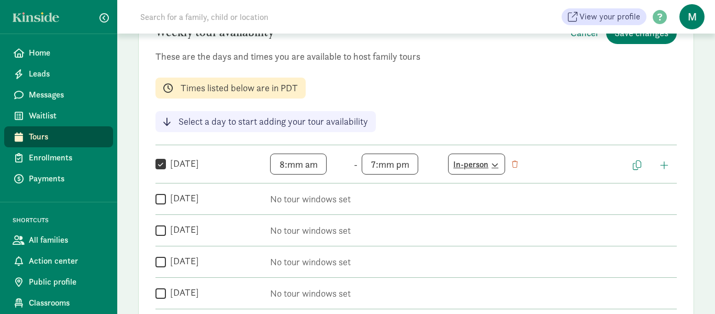
click at [494, 163] on icon at bounding box center [493, 164] width 9 height 7
click at [478, 207] on div "Virtual" at bounding box center [474, 206] width 40 height 14
click at [494, 161] on icon at bounding box center [493, 164] width 9 height 7
click at [479, 199] on div "In-person" at bounding box center [474, 206] width 40 height 14
click at [632, 158] on button "button" at bounding box center [636, 165] width 25 height 18
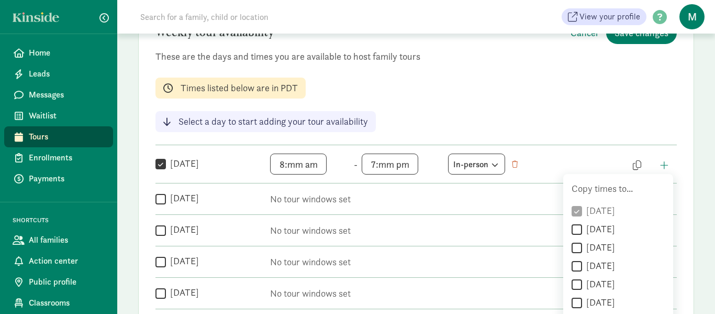
scroll to position [172, 0]
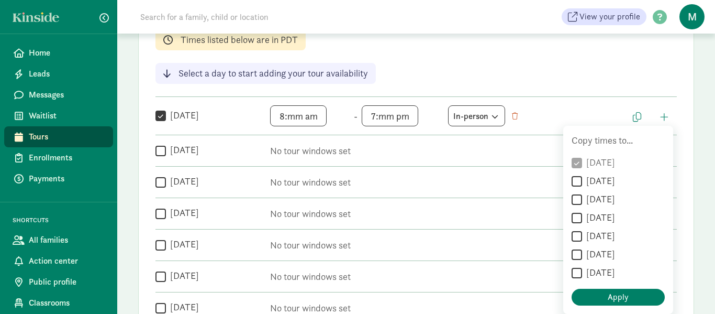
click at [577, 181] on input "[DATE]" at bounding box center [577, 181] width 10 height 14
checkbox input "true"
drag, startPoint x: 578, startPoint y: 200, endPoint x: 581, endPoint y: 210, distance: 10.4
click at [578, 201] on input "[DATE]" at bounding box center [577, 200] width 10 height 14
checkbox input "true"
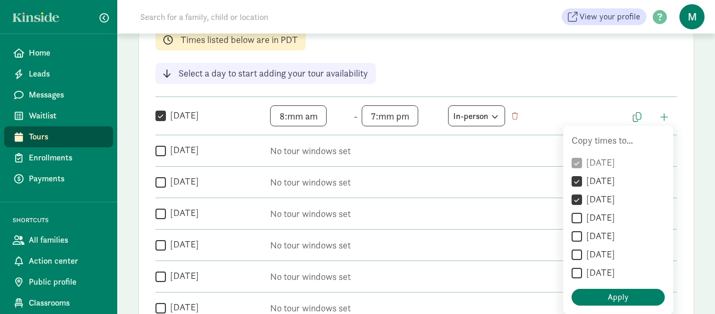
click at [581, 219] on input "[DATE]" at bounding box center [577, 218] width 10 height 14
checkbox input "true"
click at [579, 236] on input "[DATE]" at bounding box center [577, 236] width 10 height 14
checkbox input "true"
click at [613, 298] on span "Apply" at bounding box center [618, 297] width 21 height 13
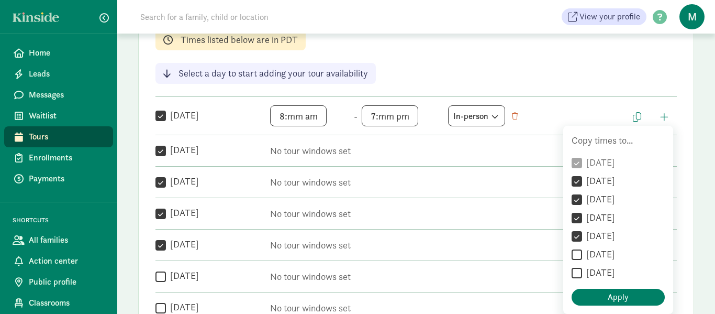
checkbox input "true"
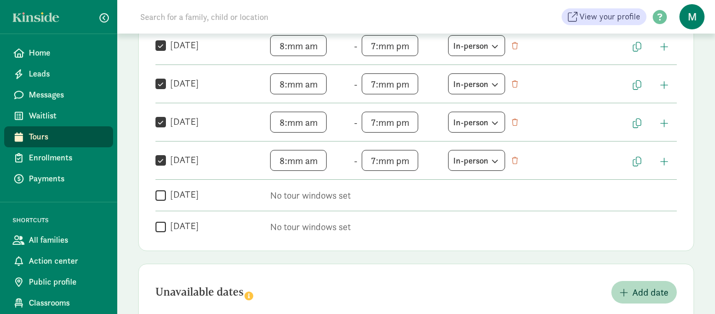
scroll to position [282, 0]
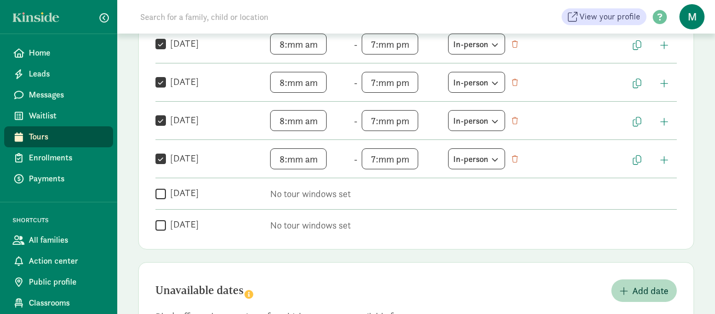
click at [191, 190] on label "[DATE]" at bounding box center [182, 192] width 33 height 13
click at [166, 190] on input "[DATE]" at bounding box center [160, 193] width 10 height 14
checkbox input "true"
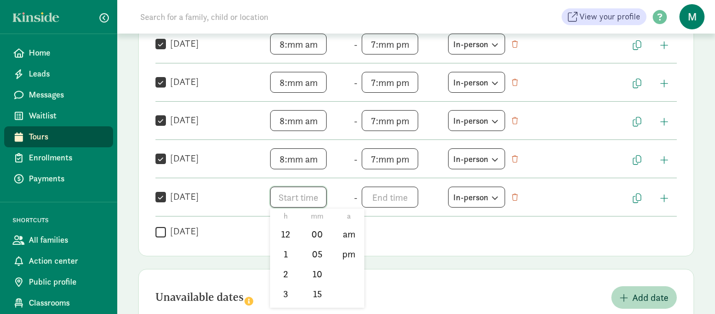
click at [303, 197] on span "h 12 1 2 3 4 5 6 7 8 9 10 11 mm 00 05 10 15 20 25 30 35 40 45 50 55 a am pm" at bounding box center [310, 196] width 80 height 21
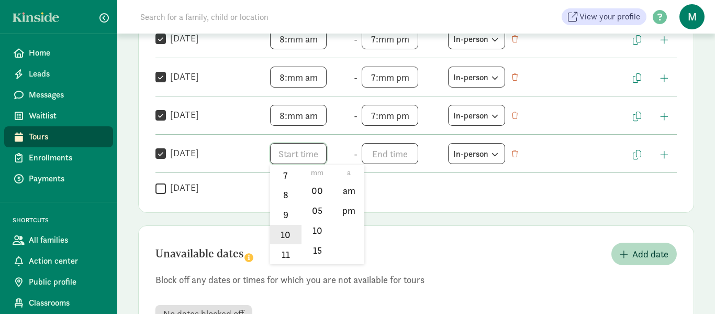
scroll to position [332, 0]
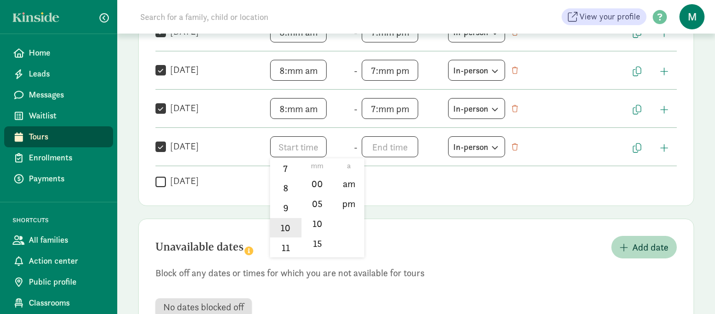
click at [292, 228] on li "10" at bounding box center [285, 228] width 31 height 20
click at [352, 188] on li "am" at bounding box center [348, 184] width 31 height 20
type input "10:mm am"
click at [386, 145] on div at bounding box center [357, 157] width 715 height 314
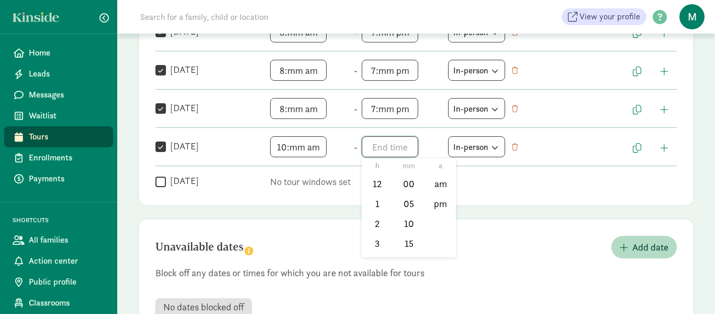
click at [382, 145] on span "h 12 1 2 3 4 5 6 7 8 9 10 11 mm 00 05 10 15 20 25 30 35 40 45 50 55 a am pm" at bounding box center [402, 146] width 80 height 21
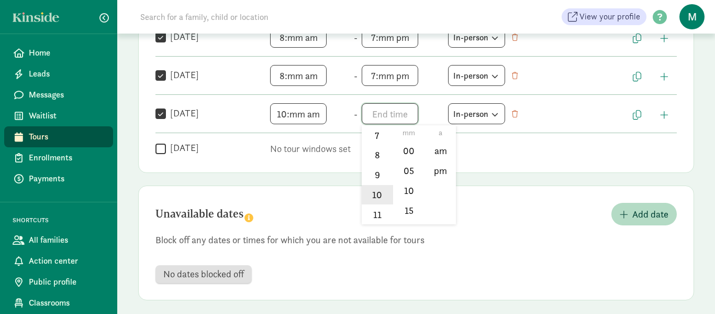
scroll to position [372, 0]
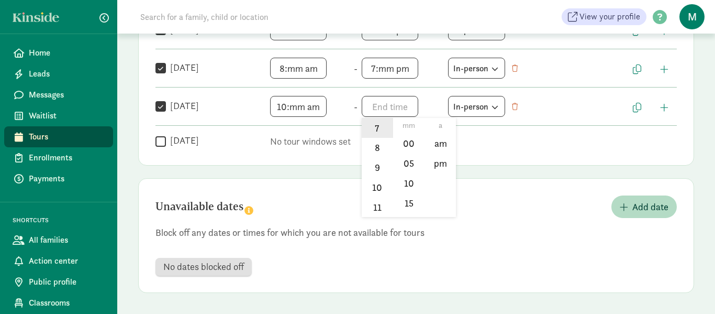
click at [377, 129] on li "7" at bounding box center [377, 128] width 31 height 20
click at [436, 159] on li "pm" at bounding box center [440, 163] width 31 height 20
type input "7:mm pm"
click at [538, 214] on div at bounding box center [357, 157] width 715 height 314
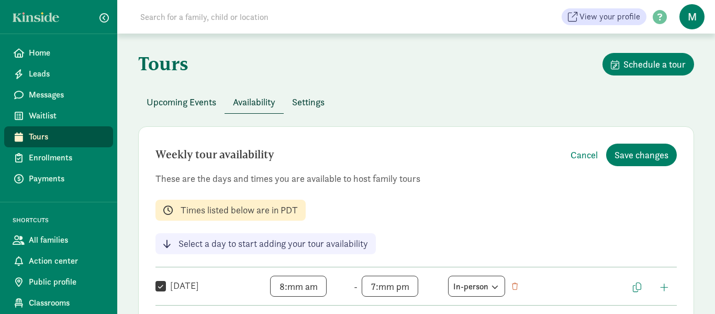
scroll to position [0, 0]
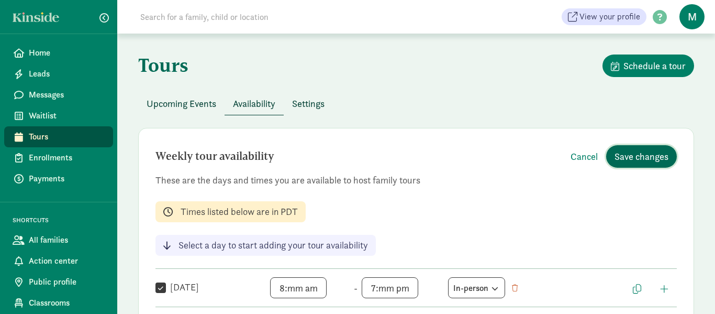
click at [632, 152] on span "Save changes" at bounding box center [642, 156] width 54 height 14
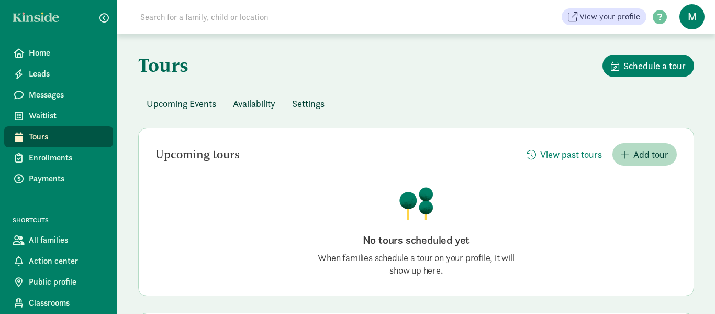
drag, startPoint x: 271, startPoint y: 98, endPoint x: 267, endPoint y: 104, distance: 7.1
click at [270, 99] on span "Availability" at bounding box center [254, 103] width 42 height 14
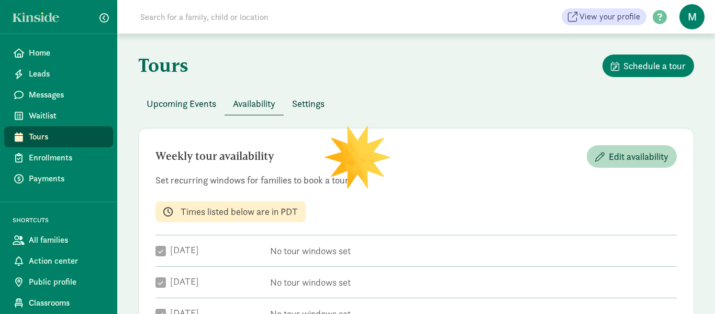
checkbox input "true"
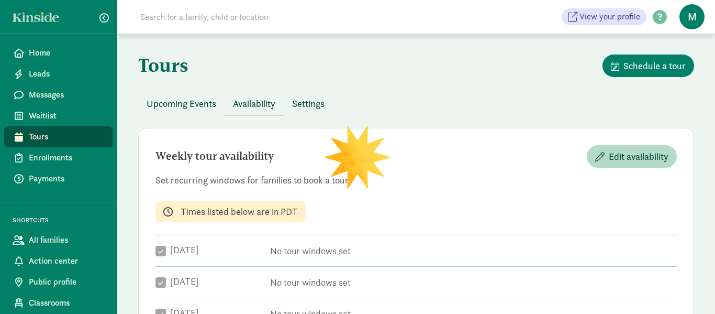
checkbox input "true"
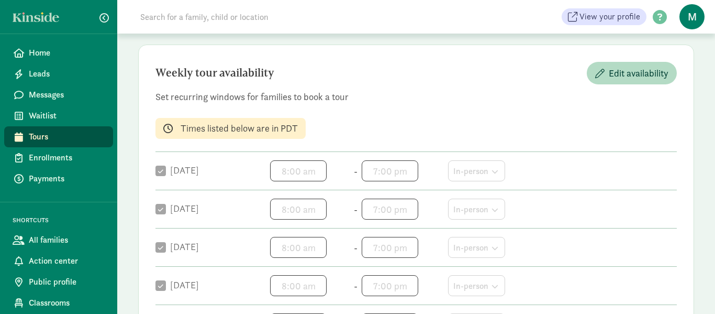
scroll to position [82, 0]
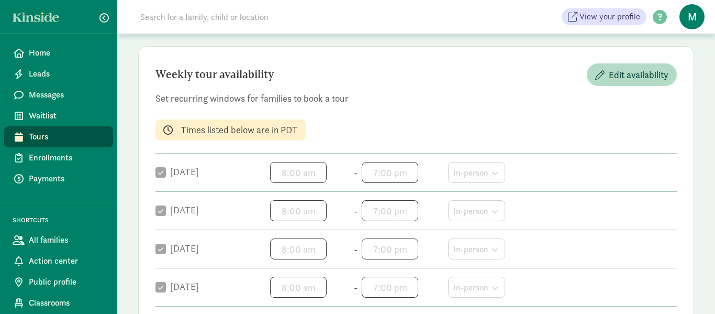
click at [280, 134] on div "Times listed below are in PDT" at bounding box center [239, 132] width 117 height 17
click at [280, 133] on p "Times listed below are in PDT" at bounding box center [239, 130] width 117 height 13
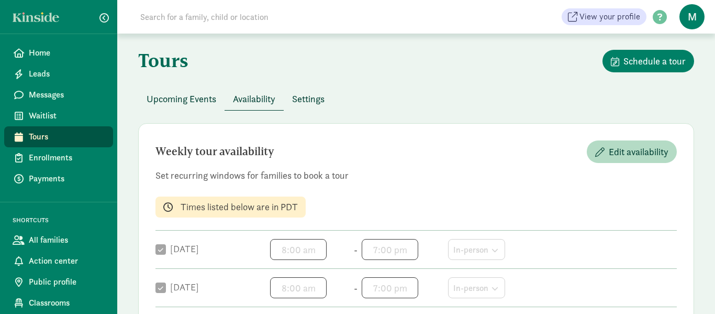
scroll to position [0, 0]
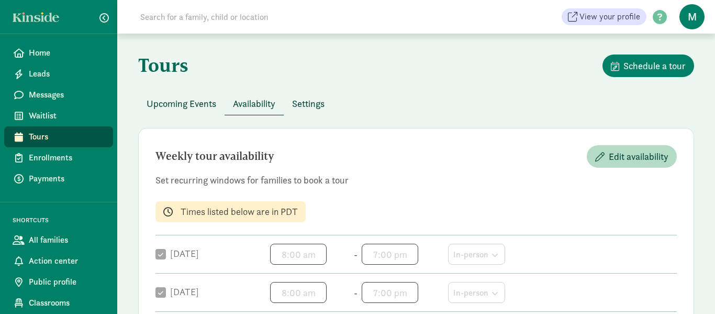
click at [309, 98] on span "Settings" at bounding box center [308, 103] width 32 height 14
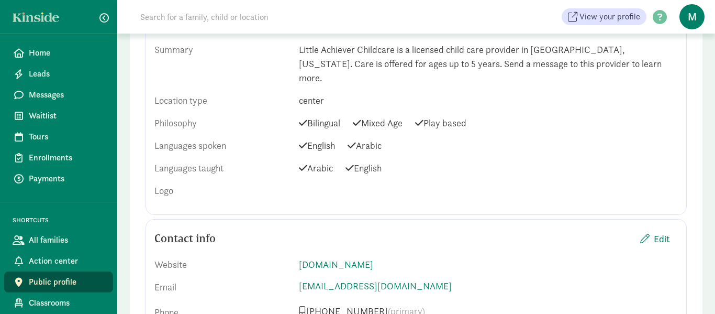
scroll to position [285, 0]
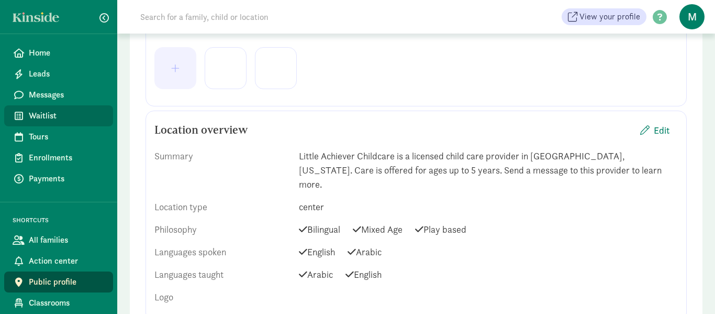
click at [54, 115] on span "Waitlist" at bounding box center [67, 115] width 76 height 13
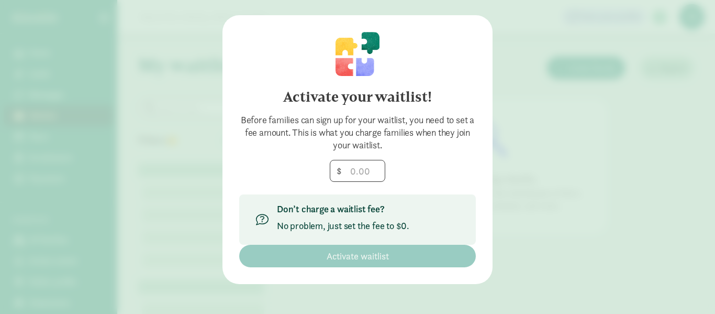
scroll to position [22, 0]
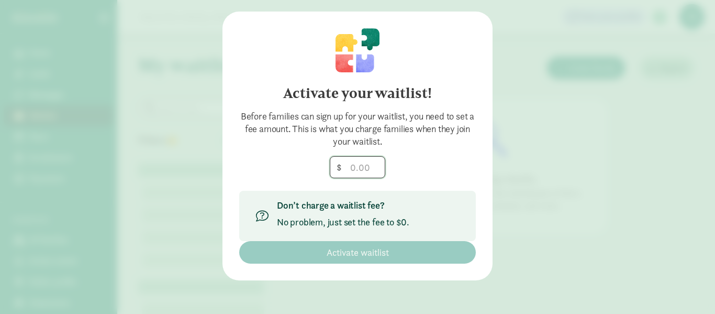
click at [362, 161] on input "number" at bounding box center [357, 167] width 54 height 21
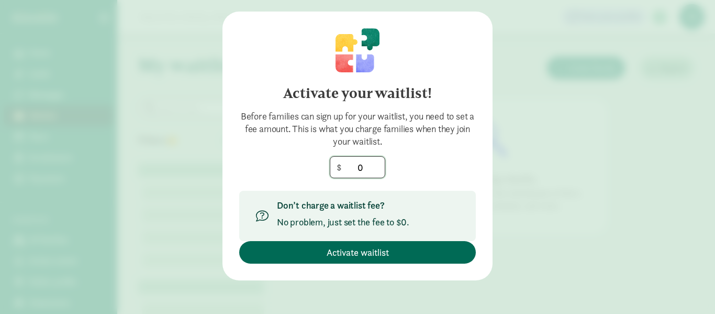
type input "0"
click at [376, 251] on span "Activate waitlist" at bounding box center [358, 252] width 62 height 14
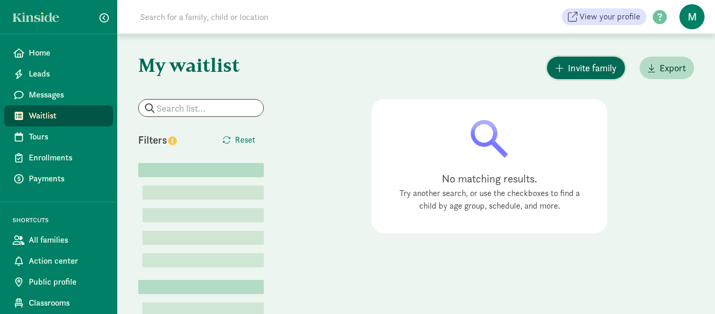
click at [577, 63] on span "Invite family" at bounding box center [592, 68] width 49 height 14
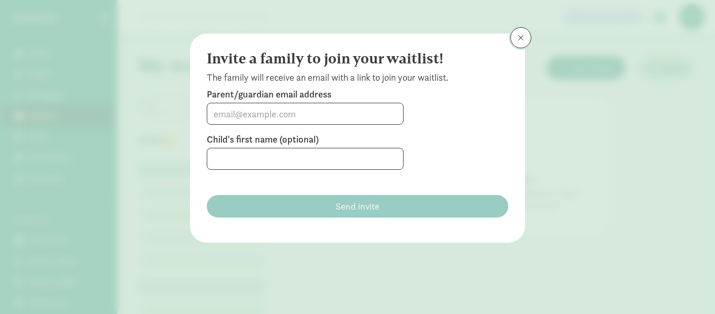
click at [520, 38] on span at bounding box center [521, 38] width 6 height 8
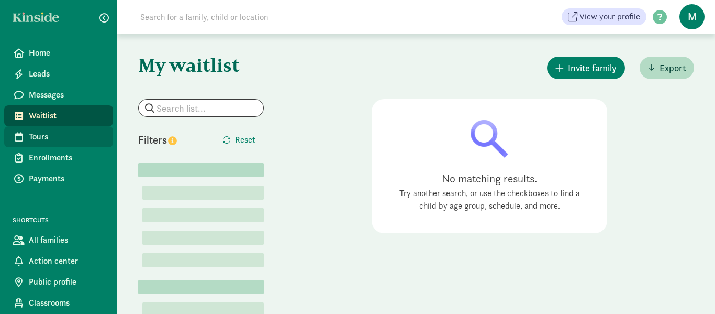
click at [52, 133] on span "Tours" at bounding box center [67, 136] width 76 height 13
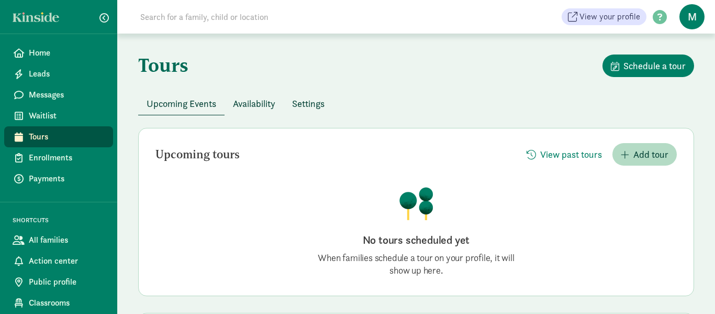
scroll to position [122, 0]
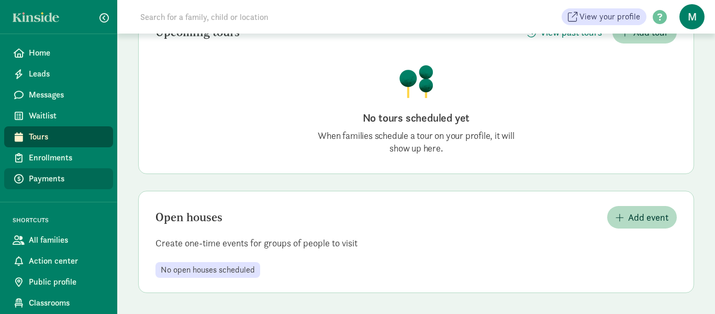
click at [60, 173] on span "Payments" at bounding box center [67, 178] width 76 height 13
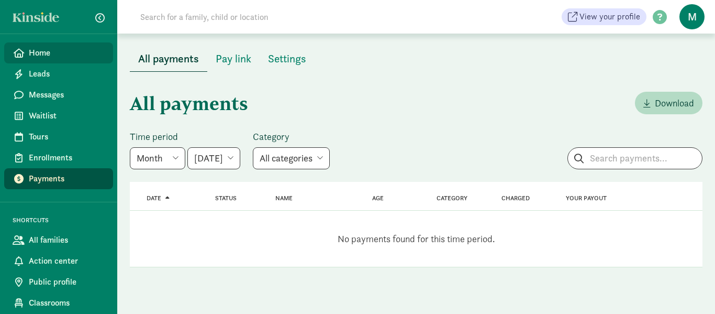
click at [79, 52] on span "Home" at bounding box center [67, 53] width 76 height 13
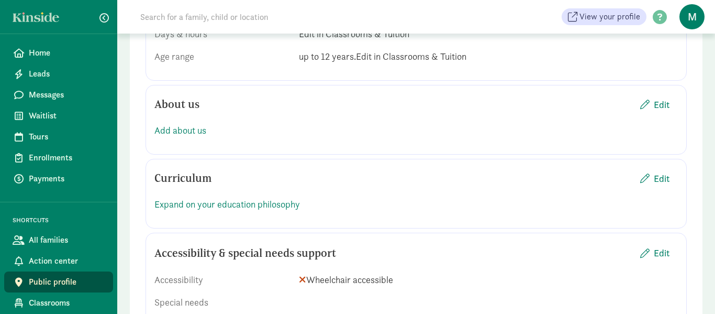
scroll to position [809, 0]
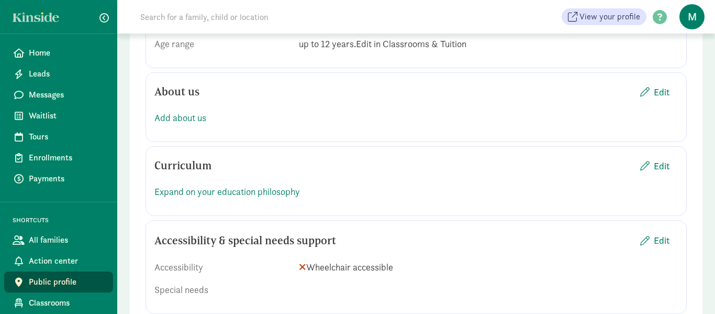
click at [333, 110] on div "Add about us" at bounding box center [415, 117] width 523 height 14
click at [334, 110] on div "Add about us" at bounding box center [415, 117] width 523 height 14
click at [644, 87] on span "button" at bounding box center [644, 91] width 9 height 9
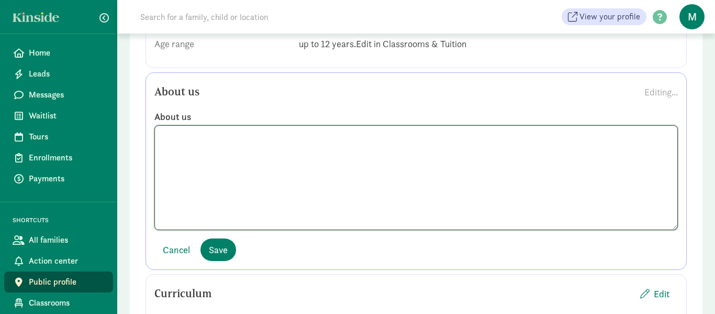
drag, startPoint x: 404, startPoint y: 133, endPoint x: 412, endPoint y: 125, distance: 12.2
click at [403, 133] on textarea at bounding box center [415, 177] width 523 height 105
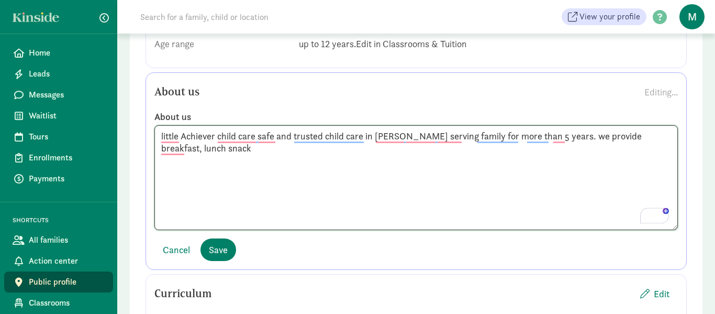
click at [598, 125] on textarea "little Achiever child care safe and trusted child care in everett serving famil…" at bounding box center [415, 177] width 523 height 105
click at [324, 133] on textarea "little Achiever child care safe and trusted child care in everett serving famil…" at bounding box center [415, 177] width 523 height 105
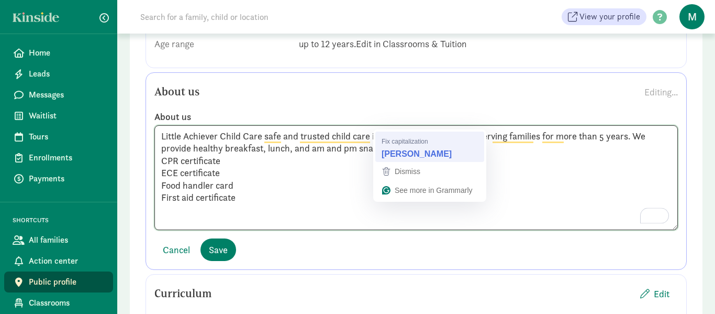
type textarea "Little Achiever Child Care safe and trusted child care in Everett, serving fami…"
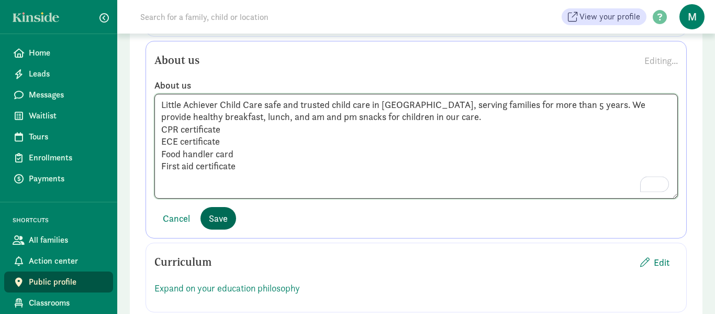
scroll to position [846, 0]
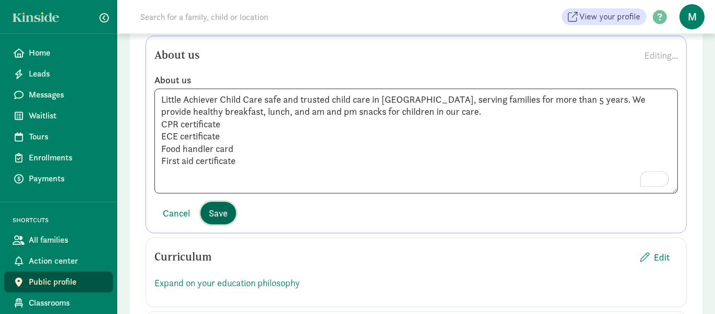
click at [232, 202] on button "Save" at bounding box center [218, 213] width 36 height 23
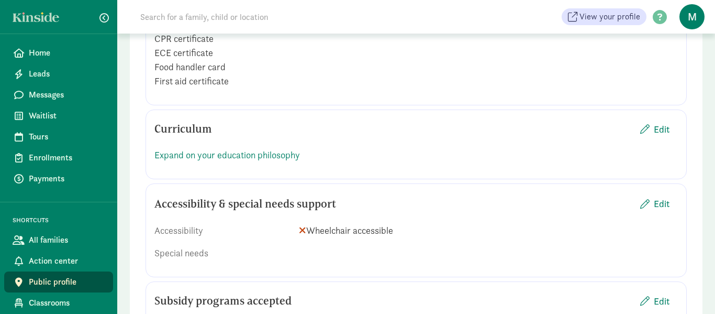
scroll to position [918, 0]
click at [654, 121] on span "Edit" at bounding box center [662, 128] width 16 height 14
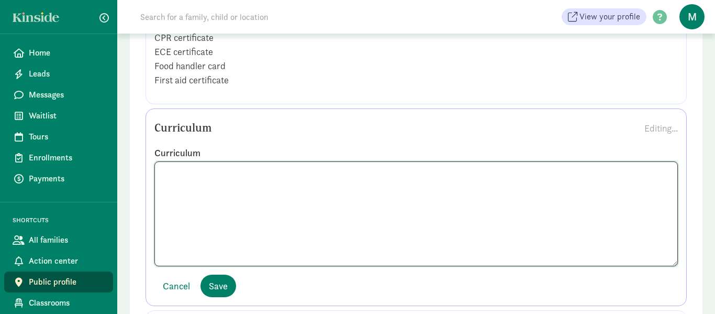
click at [464, 175] on textarea at bounding box center [415, 213] width 523 height 105
click at [358, 185] on textarea "To enrich screen reader interactions, please activate Accessibility in Grammarl…" at bounding box center [415, 213] width 523 height 105
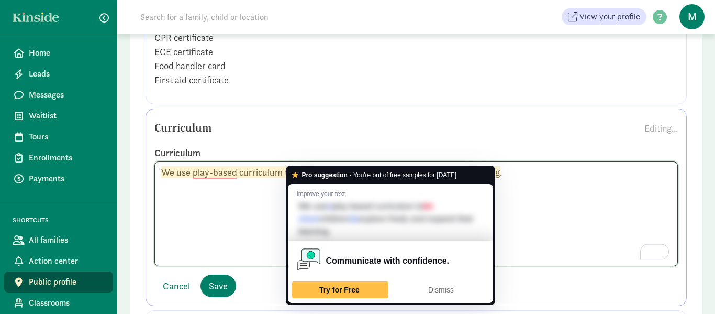
click at [305, 161] on textarea "We use play-based curriculum to let children explore freely and expand their le…" at bounding box center [415, 213] width 523 height 105
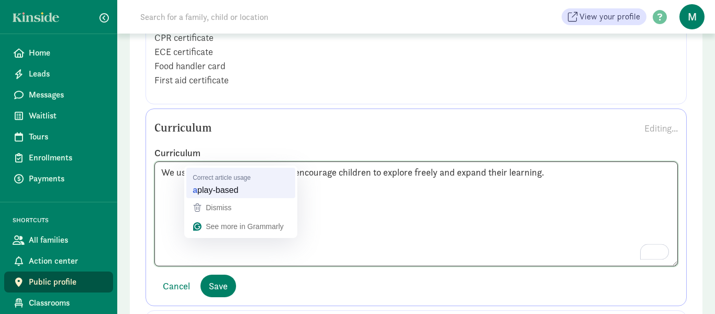
type textarea "We use a play-based curriculum to encourage children to explore freely and expa…"
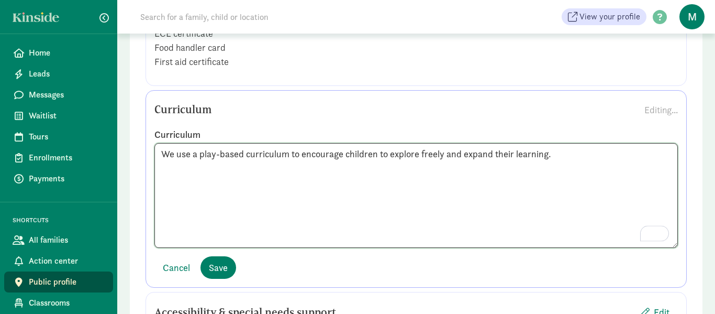
scroll to position [959, 0]
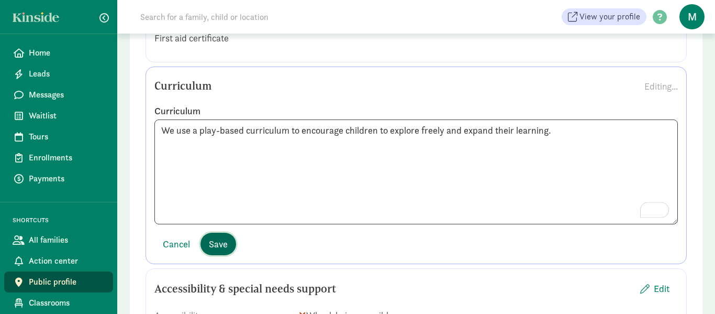
click at [222, 237] on span "Save" at bounding box center [218, 244] width 19 height 14
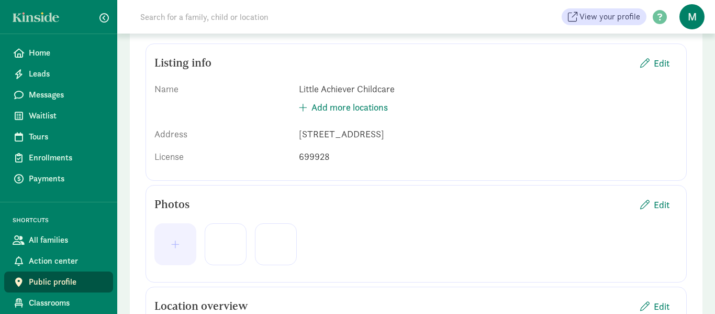
scroll to position [0, 0]
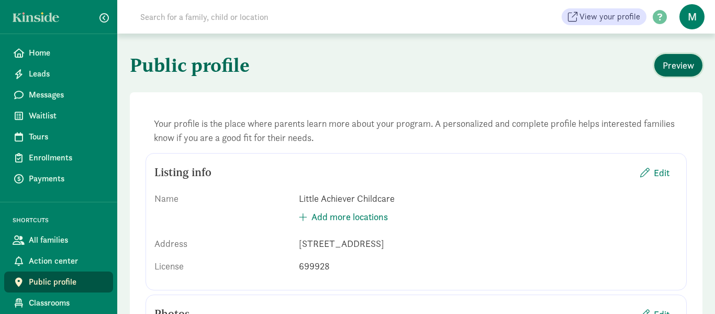
click at [671, 62] on span "Preview" at bounding box center [678, 65] width 31 height 14
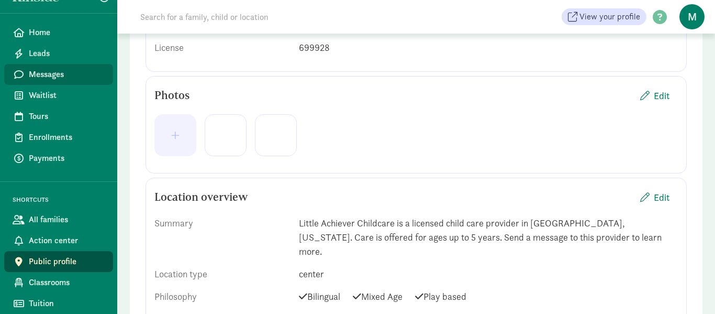
scroll to position [231, 0]
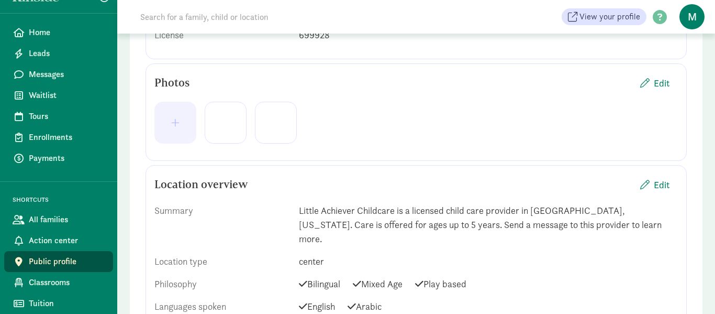
click at [98, 261] on span "Public profile" at bounding box center [67, 261] width 76 height 13
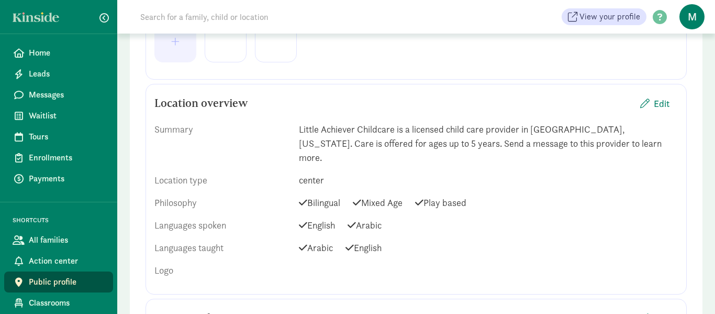
scroll to position [318, 0]
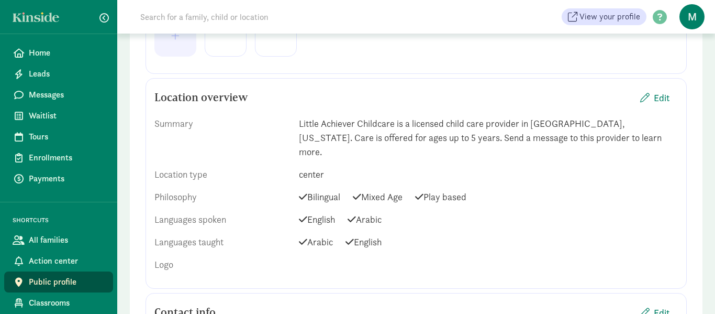
click at [325, 167] on div "center" at bounding box center [488, 174] width 379 height 14
click at [316, 167] on div "center" at bounding box center [488, 174] width 379 height 14
click at [670, 96] on button "Edit" at bounding box center [655, 97] width 46 height 23
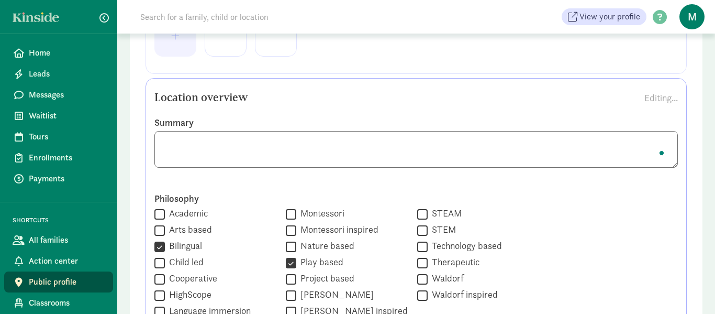
scroll to position [323, 0]
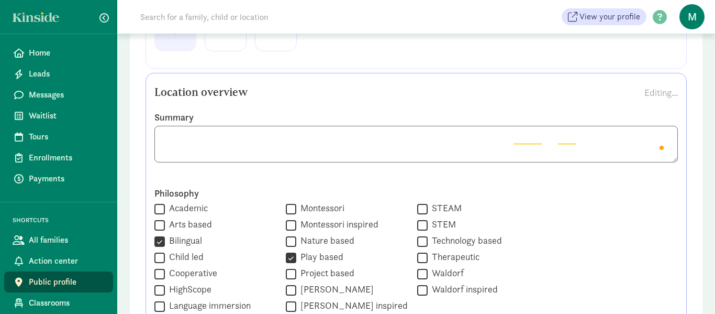
drag, startPoint x: 607, startPoint y: 139, endPoint x: 613, endPoint y: 141, distance: 7.0
click at [612, 140] on textarea "To enrich screen reader interactions, please activate Accessibility in Grammarl…" at bounding box center [415, 144] width 523 height 37
click at [607, 137] on textarea "To enrich screen reader interactions, please activate Accessibility in Grammarl…" at bounding box center [415, 144] width 523 height 37
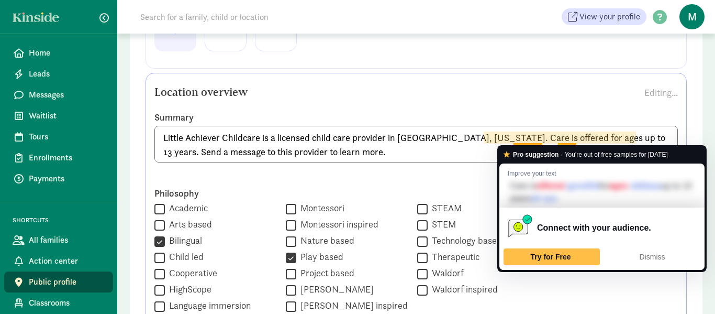
click at [576, 139] on textarea "Little Achiever Childcare is a licensed child care provider in Everett, Washing…" at bounding box center [415, 144] width 523 height 37
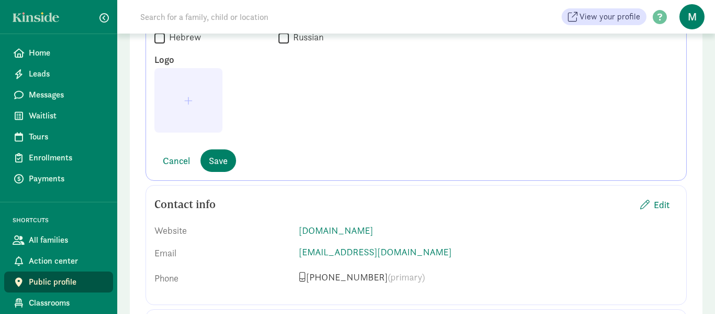
scroll to position [983, 0]
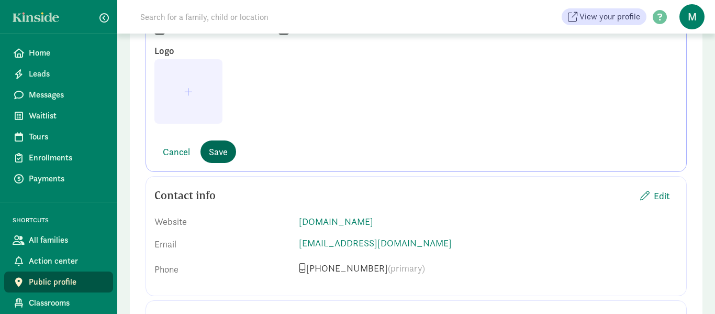
type textarea "Little Achiever Childcare is a licensed child care provider in Everett, Washing…"
click at [218, 146] on span "Save" at bounding box center [218, 151] width 19 height 14
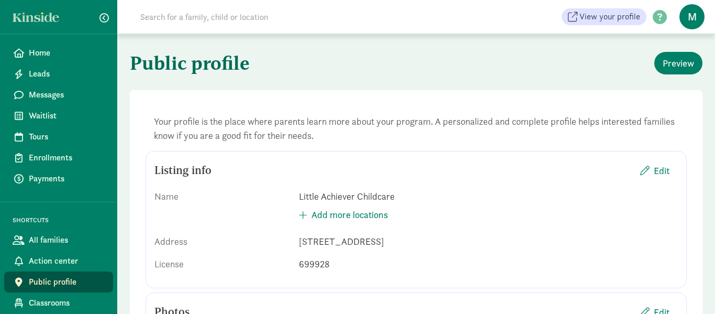
scroll to position [0, 0]
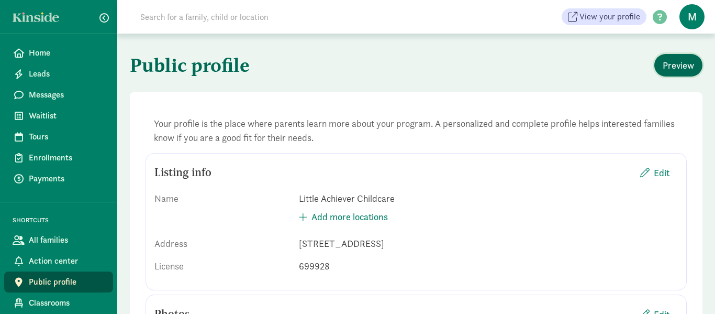
click at [667, 71] on span "Preview" at bounding box center [678, 65] width 31 height 14
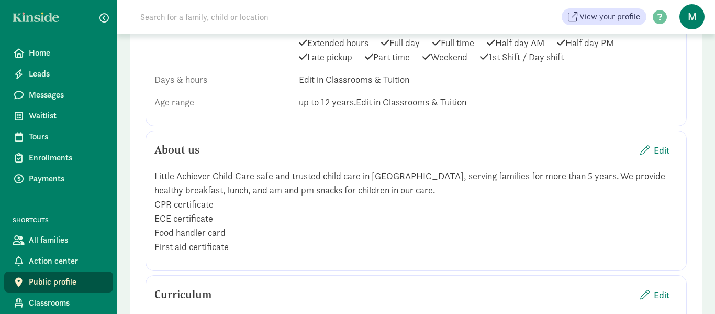
scroll to position [727, 0]
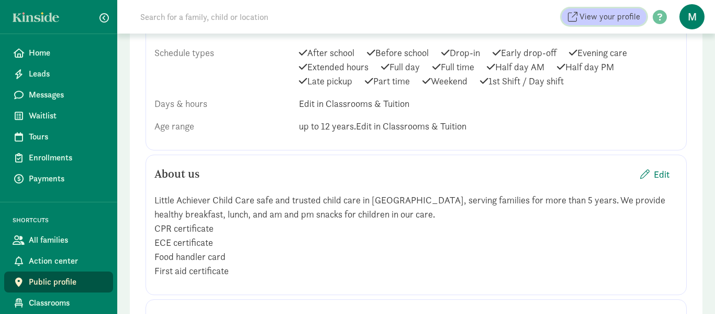
click at [628, 12] on span "View your profile" at bounding box center [609, 16] width 61 height 13
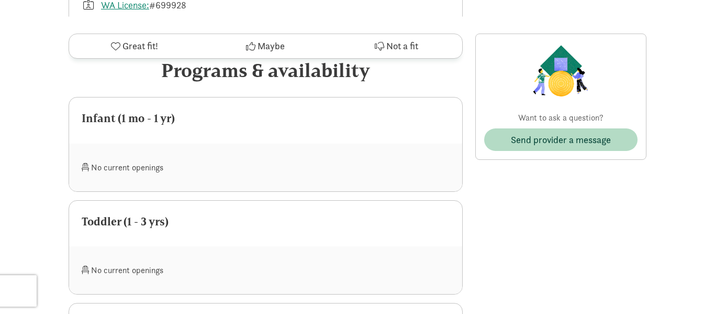
scroll to position [352, 0]
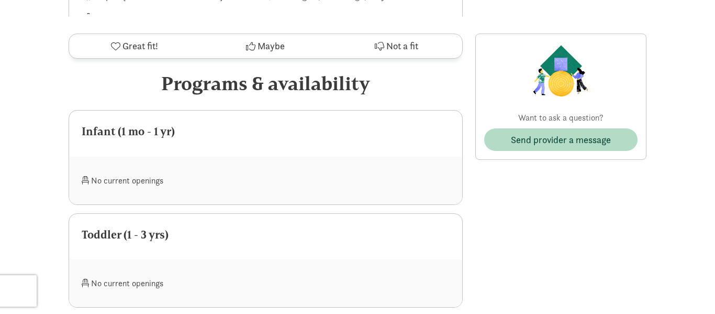
click at [292, 82] on div "Programs & availability" at bounding box center [266, 83] width 394 height 28
click at [137, 131] on div "Infant (1 mo - 1 yr)" at bounding box center [266, 131] width 368 height 17
click at [103, 133] on div "Infant (1 mo - 1 yr)" at bounding box center [266, 131] width 368 height 17
drag, startPoint x: 89, startPoint y: 175, endPoint x: 93, endPoint y: 181, distance: 7.1
click at [90, 175] on div "No current openings" at bounding box center [174, 180] width 184 height 23
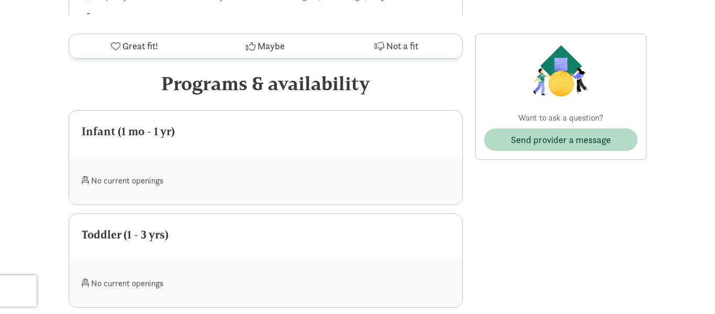
drag, startPoint x: 103, startPoint y: 184, endPoint x: 110, endPoint y: 184, distance: 7.3
click at [104, 183] on div "No current openings" at bounding box center [174, 180] width 184 height 23
drag, startPoint x: 118, startPoint y: 182, endPoint x: 130, endPoint y: 181, distance: 12.1
click at [125, 182] on div "No current openings" at bounding box center [174, 180] width 184 height 23
drag, startPoint x: 130, startPoint y: 181, endPoint x: 138, endPoint y: 181, distance: 7.3
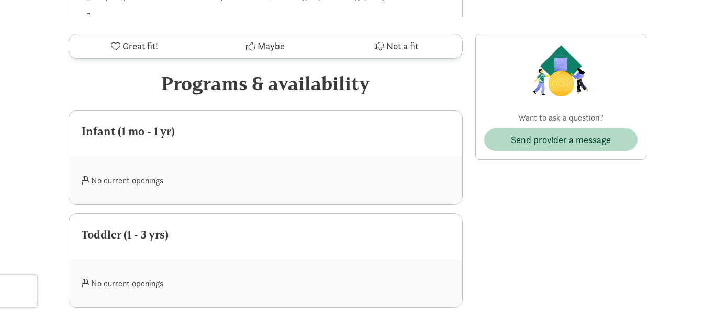
click at [136, 181] on div "No current openings" at bounding box center [174, 180] width 184 height 23
click at [140, 180] on div "No current openings" at bounding box center [174, 180] width 184 height 23
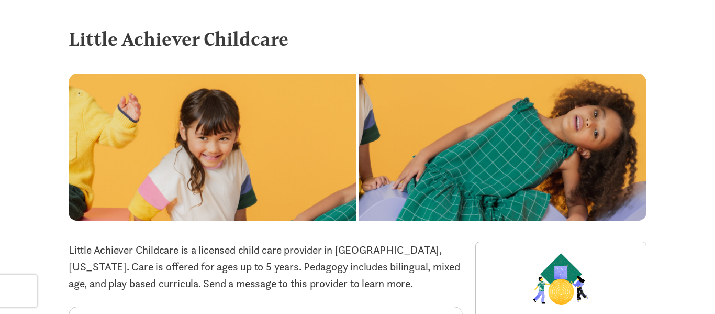
scroll to position [0, 0]
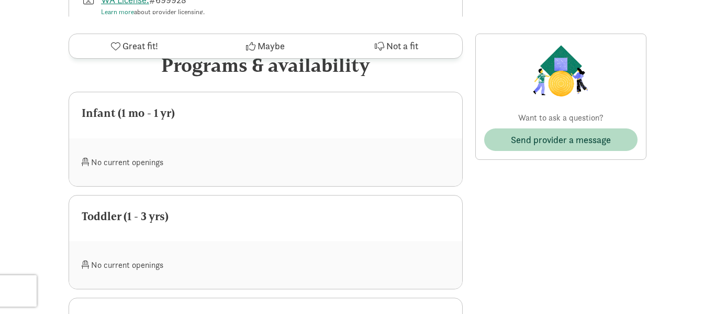
scroll to position [368, 0]
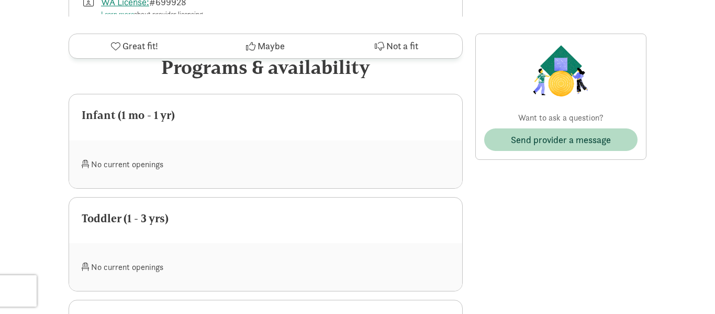
click at [141, 158] on div "No current openings" at bounding box center [174, 164] width 184 height 23
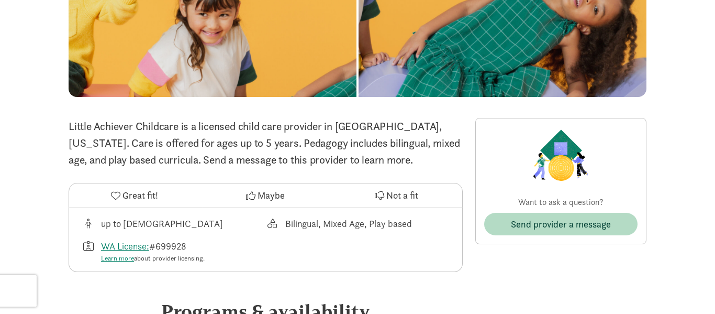
scroll to position [100, 0]
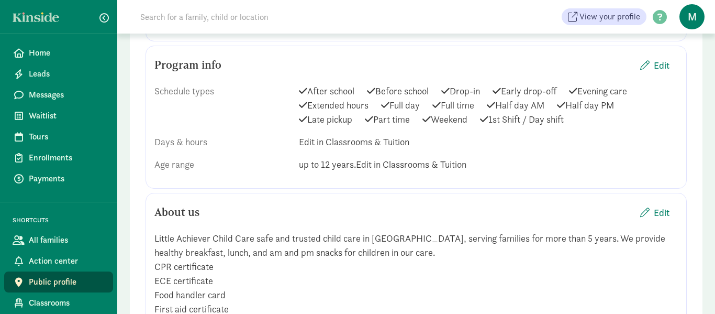
scroll to position [694, 0]
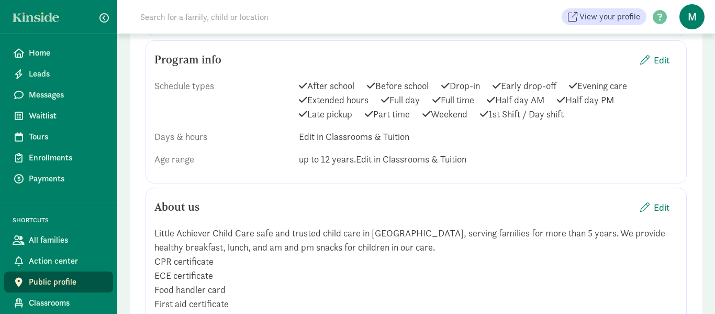
click at [384, 130] on span "Edit in Classrooms & Tuition" at bounding box center [354, 136] width 110 height 12
click at [345, 130] on span "Edit in Classrooms & Tuition" at bounding box center [354, 136] width 110 height 12
click at [325, 130] on span "Edit in Classrooms & Tuition" at bounding box center [354, 136] width 110 height 12
click at [310, 130] on span "Edit in Classrooms & Tuition" at bounding box center [354, 136] width 110 height 12
drag, startPoint x: 310, startPoint y: 120, endPoint x: 317, endPoint y: 120, distance: 6.8
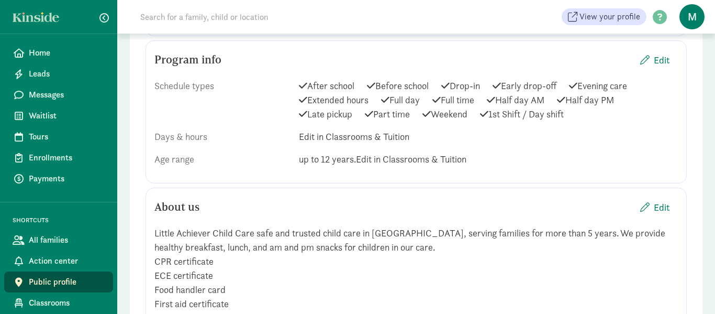
click at [310, 130] on span "Edit in Classrooms & Tuition" at bounding box center [354, 136] width 110 height 12
click at [662, 53] on span "Edit" at bounding box center [662, 60] width 16 height 14
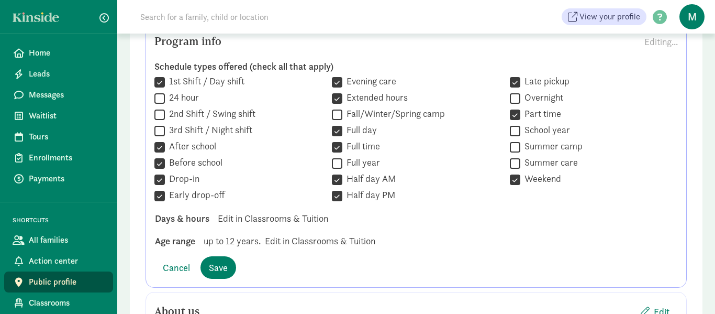
scroll to position [724, 0]
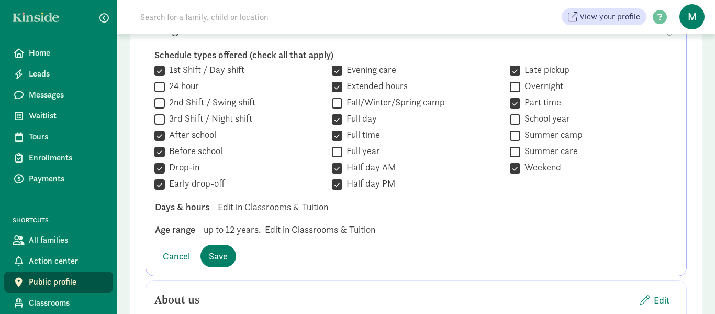
click at [283, 222] on div "Days & hours Edit in Classrooms & Tuition" at bounding box center [416, 229] width 539 height 14
click at [272, 222] on div "Days & hours Edit in Classrooms & Tuition" at bounding box center [416, 229] width 539 height 14
click at [265, 181] on div "Schedule types offered (check all that apply)  1st Shift / Day shift  24 hour…" at bounding box center [415, 142] width 523 height 204
click at [265, 180] on div "Schedule types offered (check all that apply)  1st Shift / Day shift  24 hour…" at bounding box center [415, 142] width 523 height 204
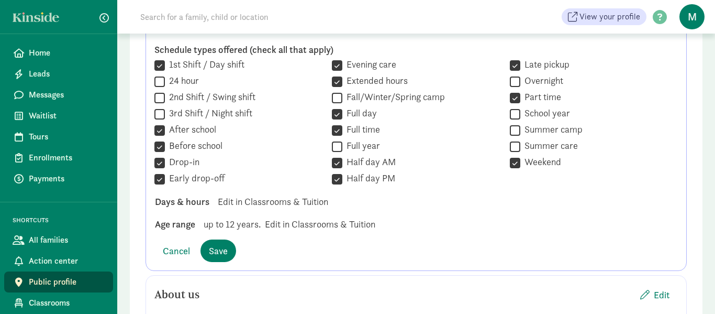
click at [320, 217] on div "Age range up to 12 years. Edit in Classrooms & Tuition" at bounding box center [416, 224] width 539 height 14
click at [311, 217] on div "Days & hours Edit in Classrooms & Tuition" at bounding box center [416, 224] width 539 height 14
click at [215, 243] on span "Save" at bounding box center [218, 250] width 19 height 14
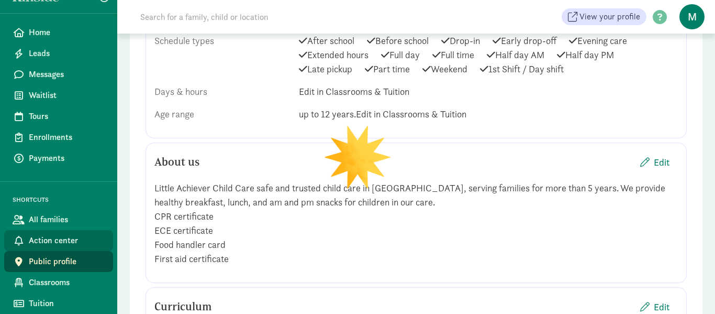
scroll to position [752, 0]
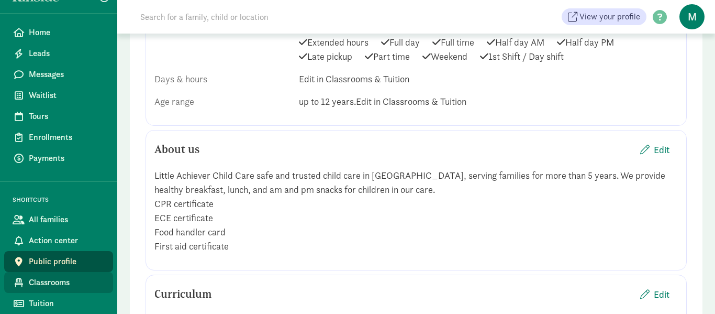
click at [61, 283] on span "Classrooms" at bounding box center [67, 282] width 76 height 13
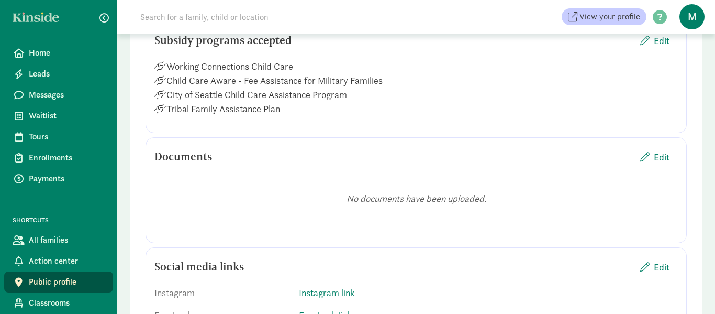
scroll to position [1193, 0]
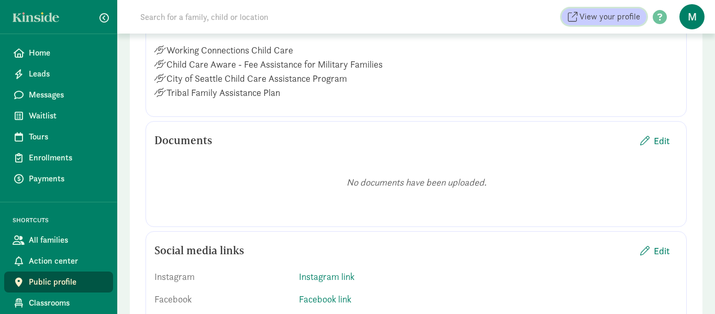
click at [597, 15] on span "View your profile" at bounding box center [609, 16] width 61 height 13
